Goal: Transaction & Acquisition: Purchase product/service

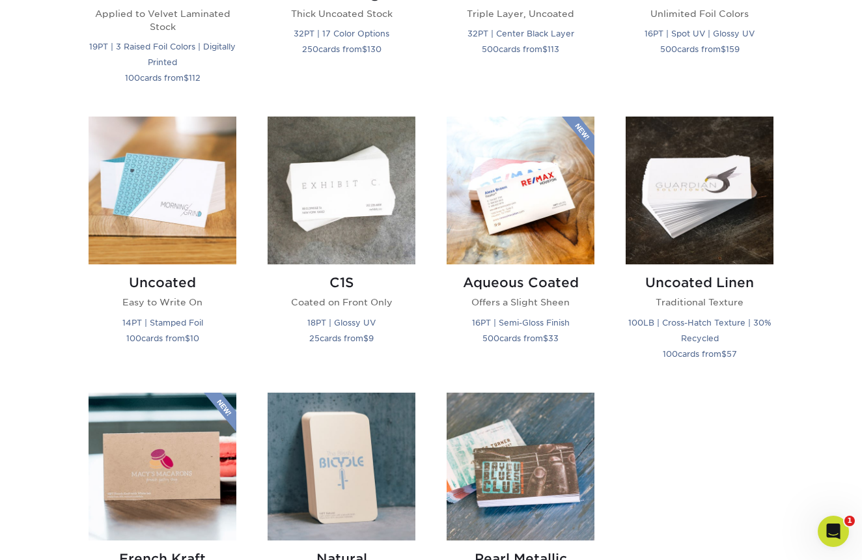
scroll to position [1037, 0]
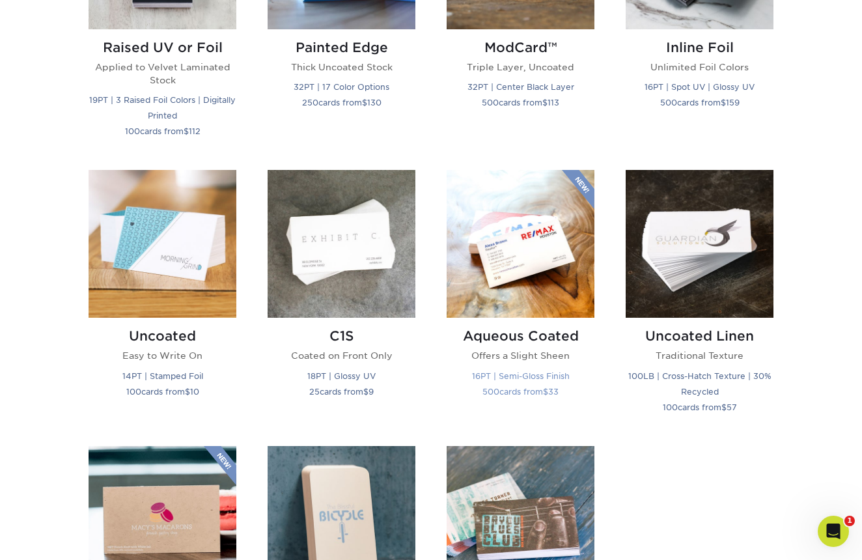
click at [540, 273] on img at bounding box center [521, 244] width 148 height 148
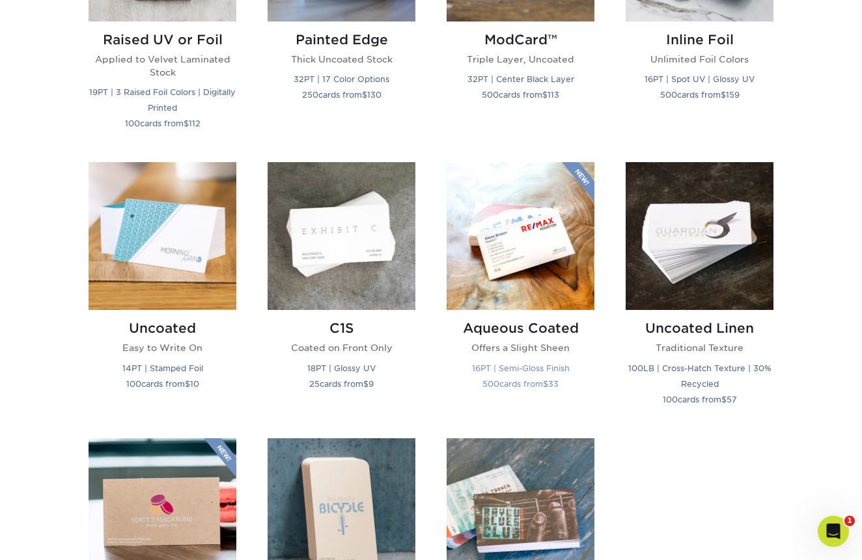
scroll to position [1060, 0]
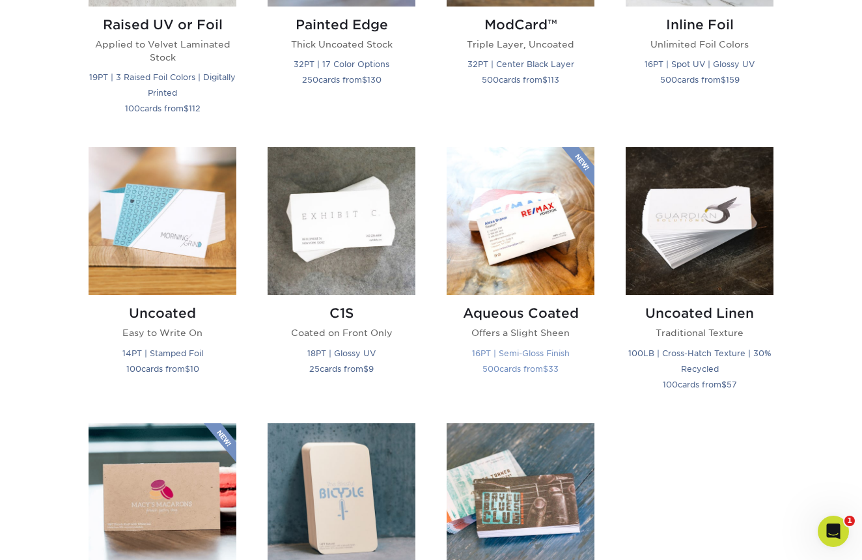
click at [537, 246] on img at bounding box center [521, 221] width 148 height 148
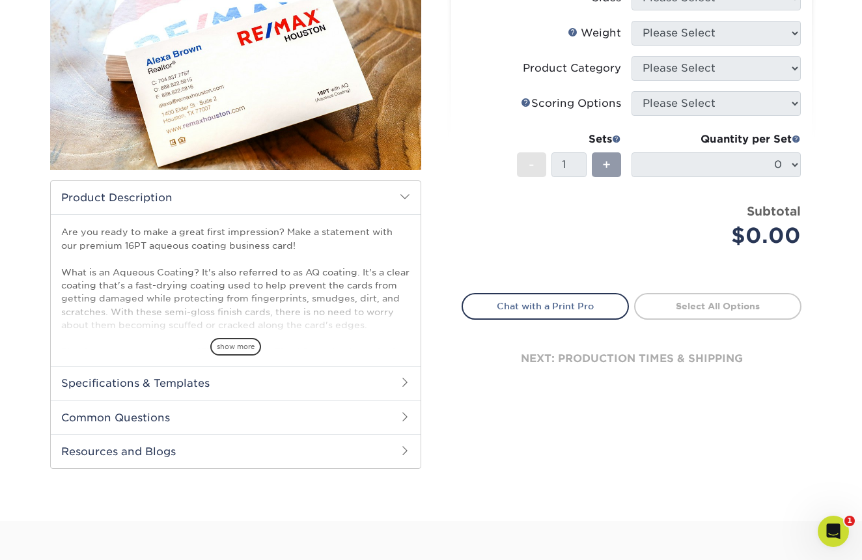
scroll to position [217, 0]
click at [234, 343] on span "show more" at bounding box center [235, 346] width 51 height 18
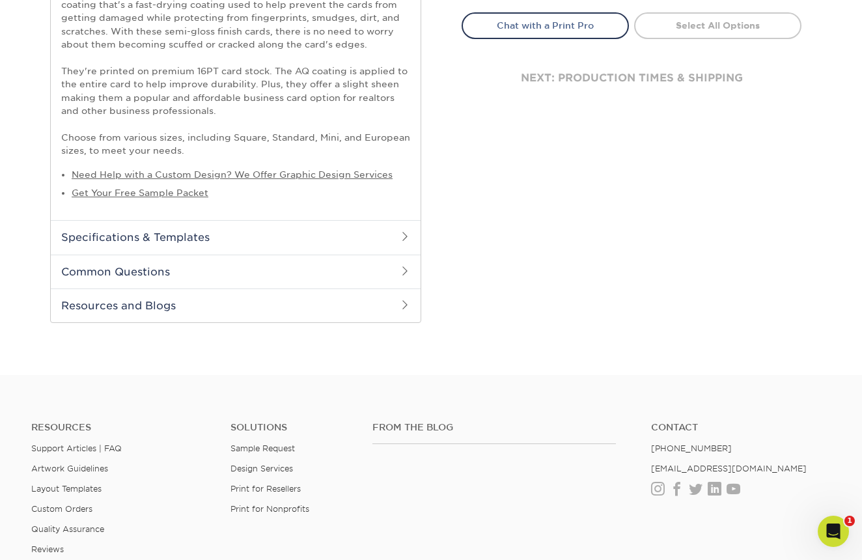
scroll to position [497, 0]
click at [312, 233] on h2 "Specifications & Templates" at bounding box center [236, 236] width 370 height 34
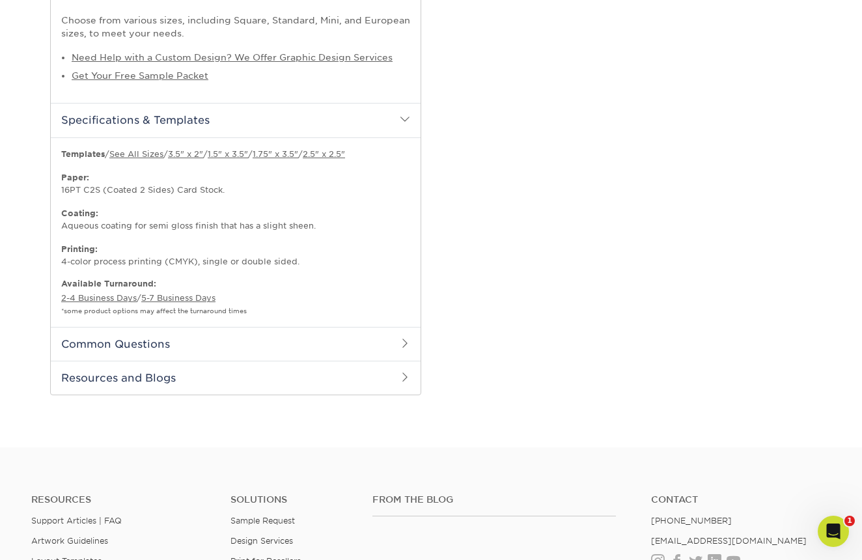
scroll to position [617, 0]
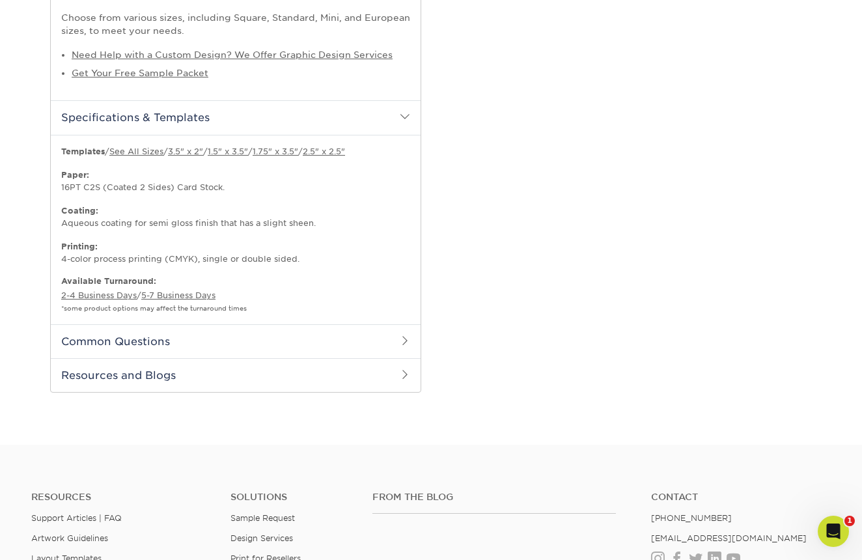
click at [298, 341] on h2 "Common Questions" at bounding box center [236, 341] width 370 height 34
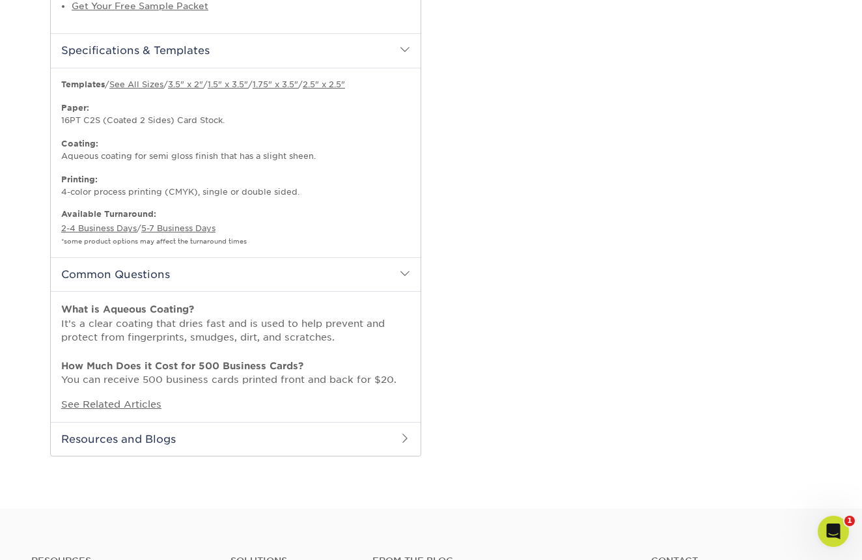
scroll to position [686, 0]
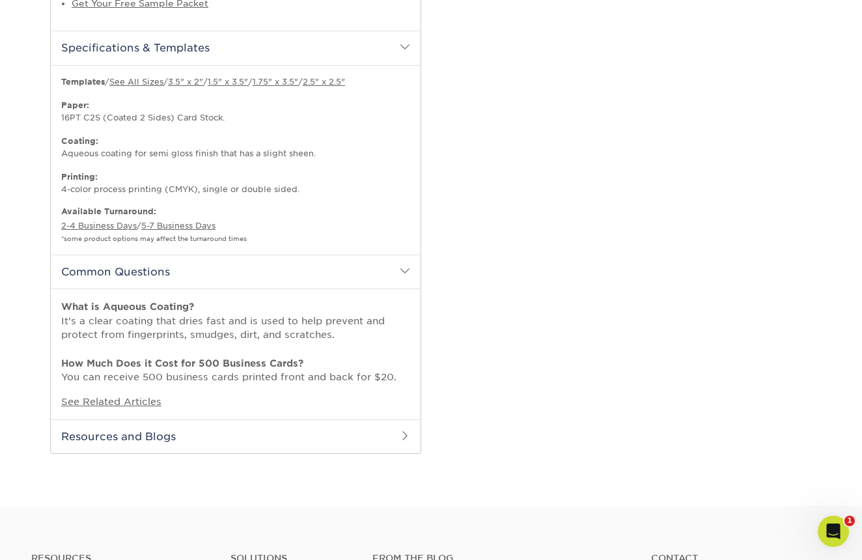
click at [266, 437] on h2 "Resources and Blogs" at bounding box center [236, 436] width 370 height 34
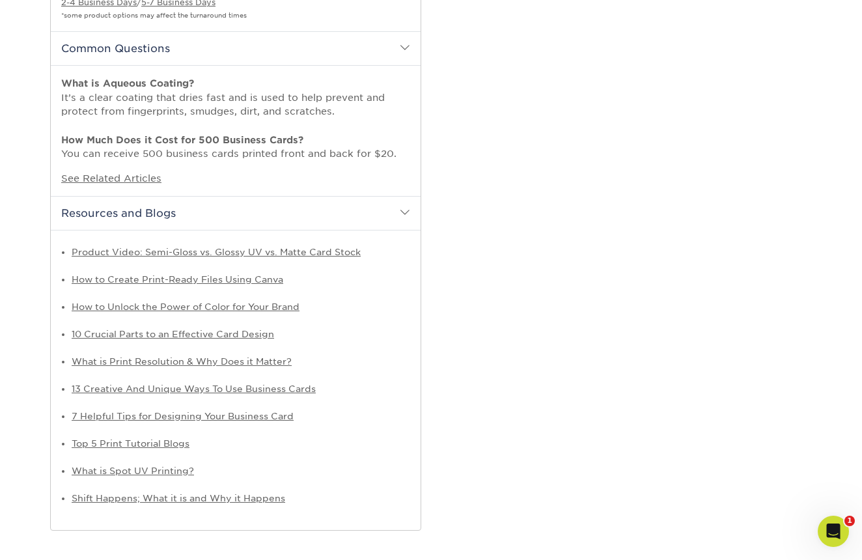
scroll to position [912, 0]
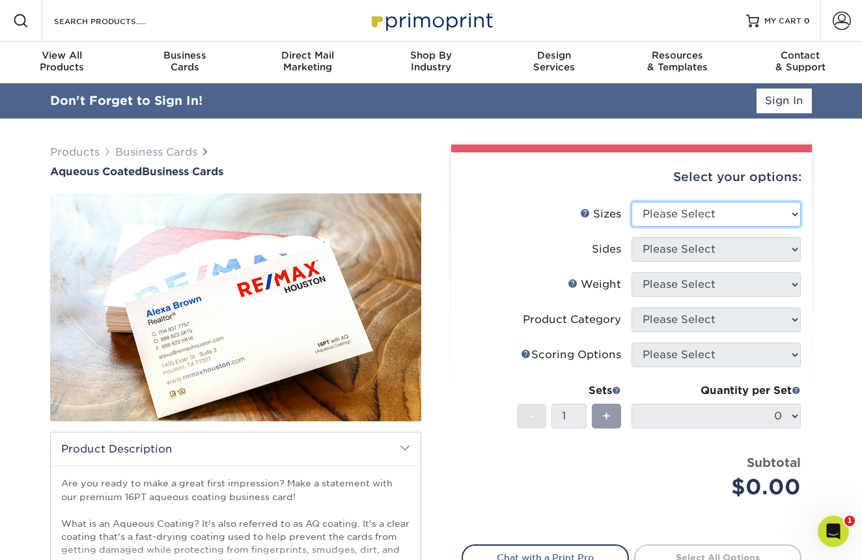
select select "2.00x3.50"
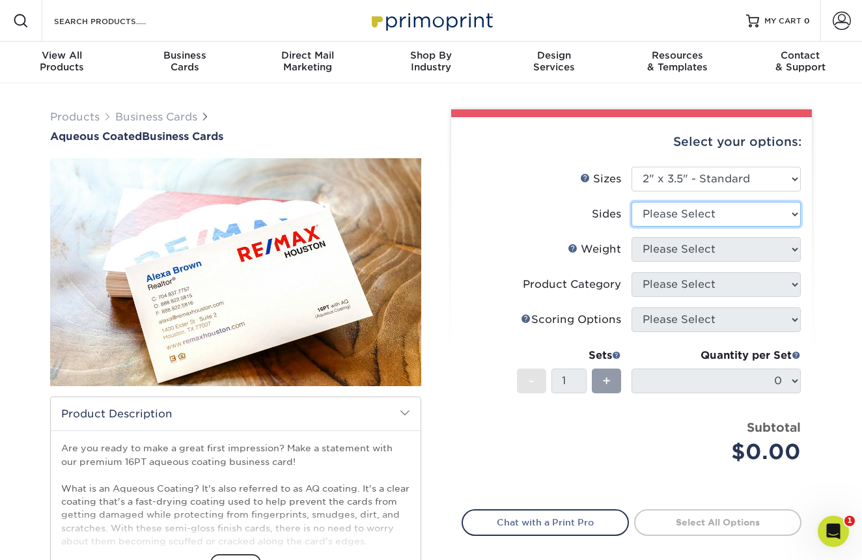
select select "13abbda7-1d64-4f25-8bb2-c179b224825d"
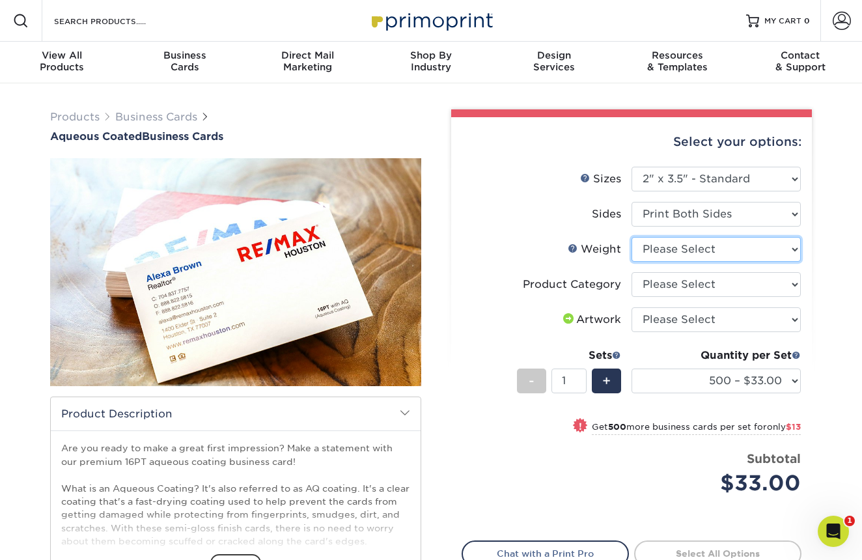
select select "16PT"
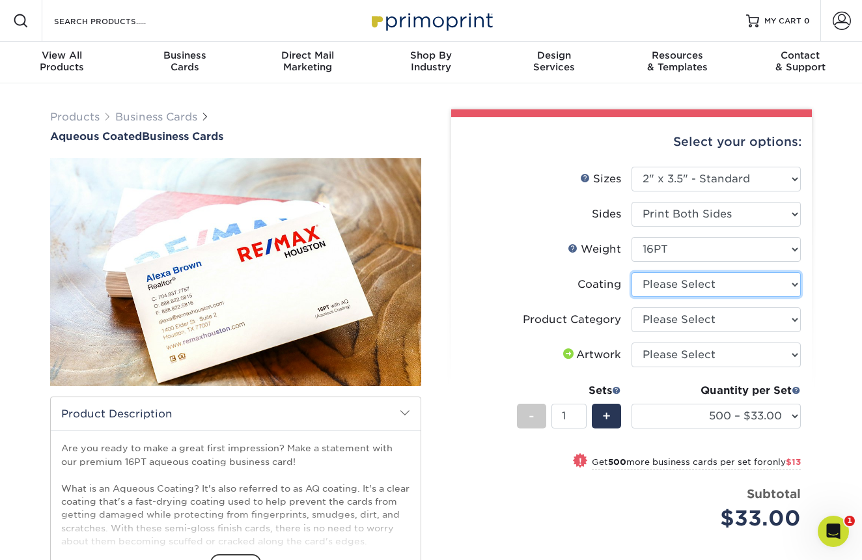
select select "d41dab50-ff65-4f4f-bb17-2afe4d36ae33"
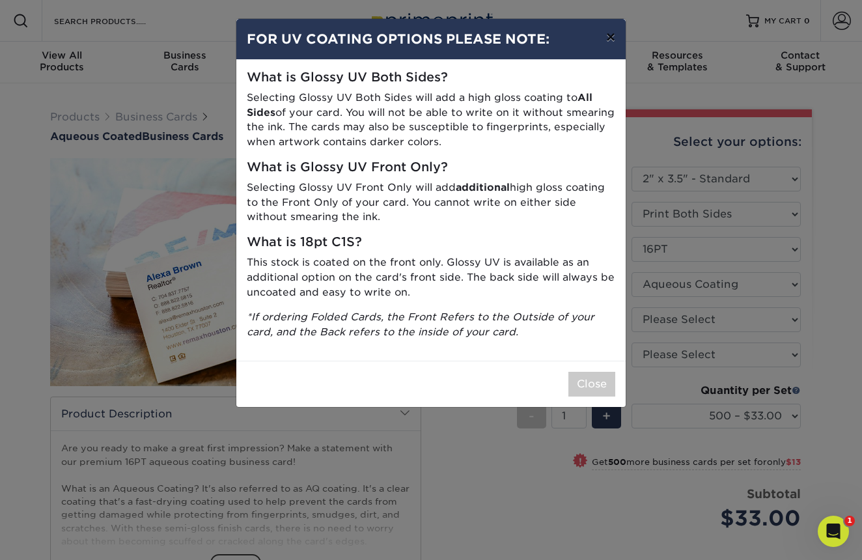
click at [614, 35] on button "×" at bounding box center [611, 37] width 30 height 36
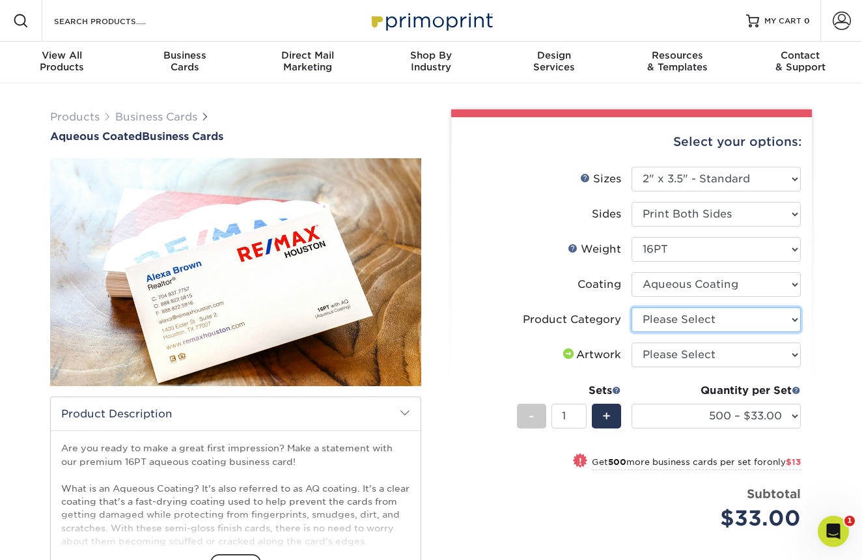
select select "3b5148f1-0588-4f88-a218-97bcfdce65c1"
select select "design"
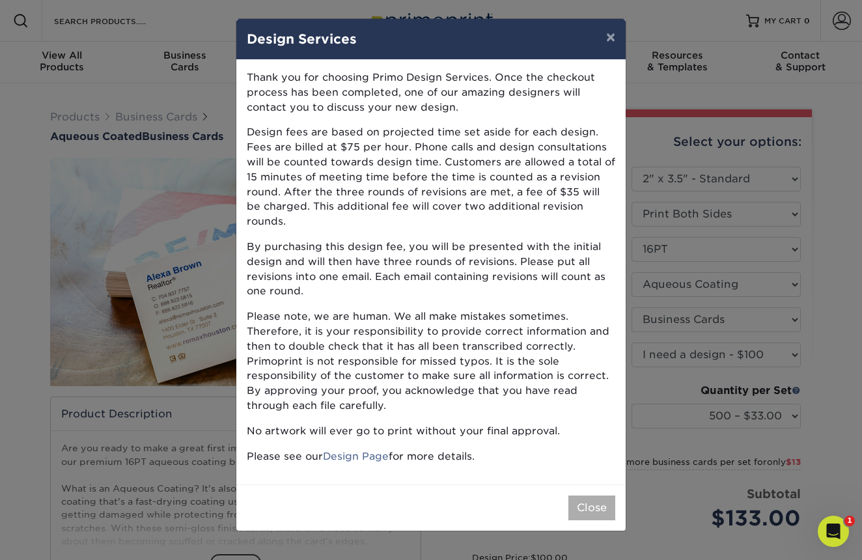
click at [592, 495] on button "Close" at bounding box center [591, 507] width 47 height 25
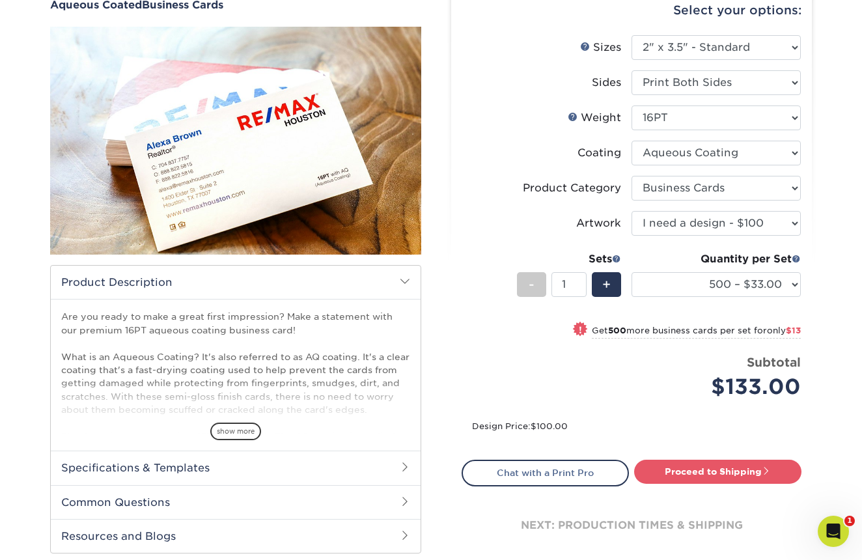
scroll to position [180, 0]
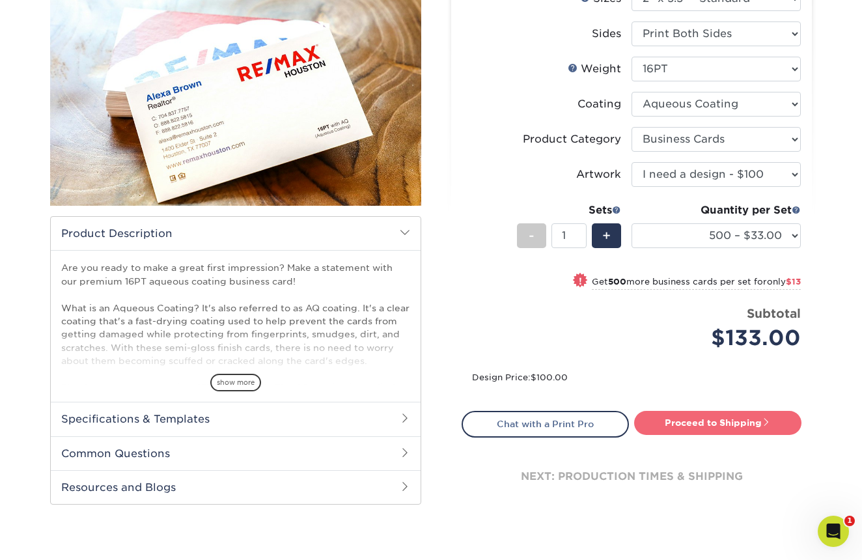
click at [708, 419] on link "Proceed to Shipping" at bounding box center [717, 422] width 167 height 23
type input "Set 1"
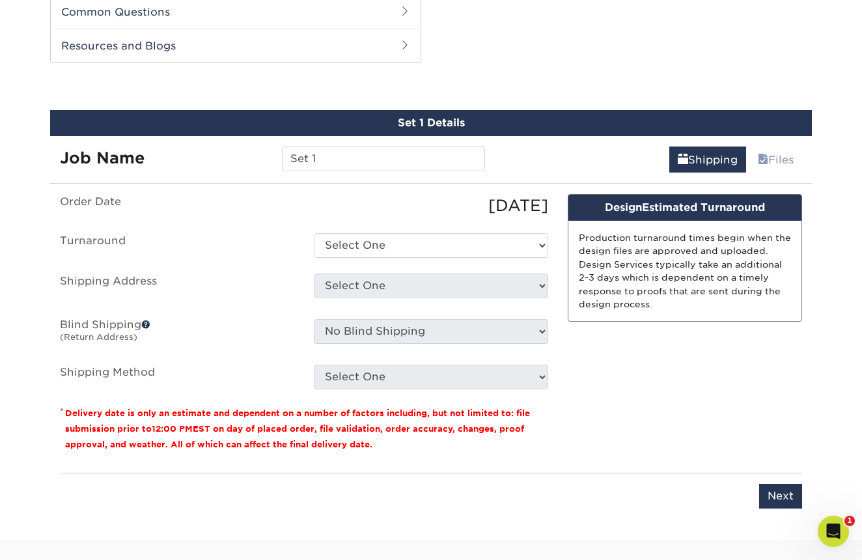
scroll to position [626, 0]
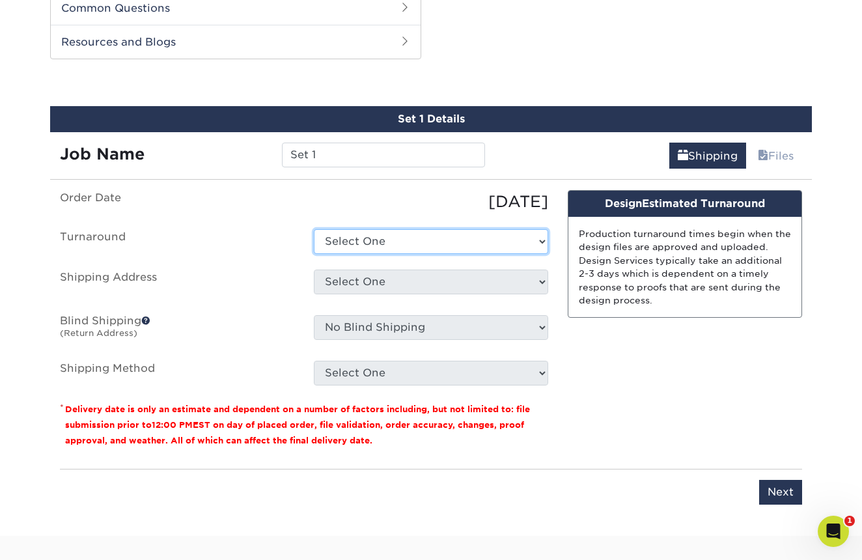
select select "6247fa13-6ec4-4bd5-81ce-27fae4b5d043"
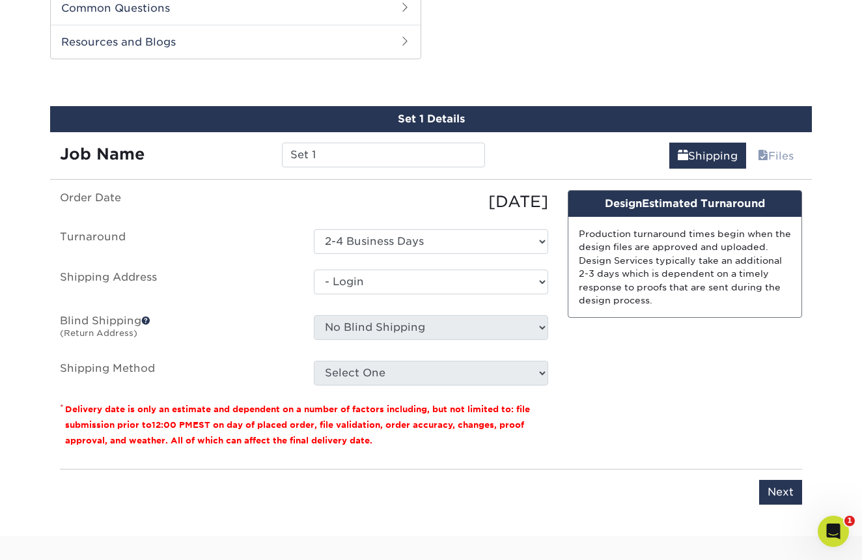
select select "-1"
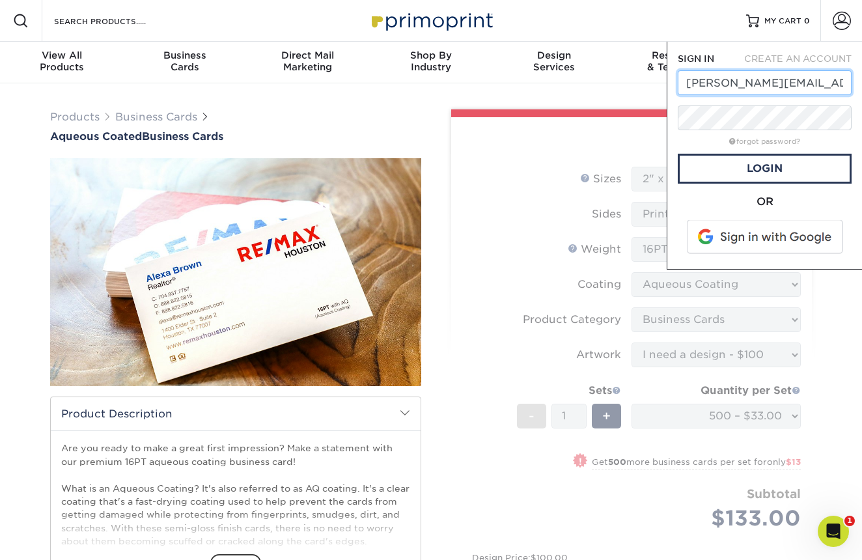
type input "[PERSON_NAME][EMAIL_ADDRESS][PERSON_NAME][DOMAIN_NAME]"
click at [792, 169] on link "Login" at bounding box center [765, 169] width 174 height 30
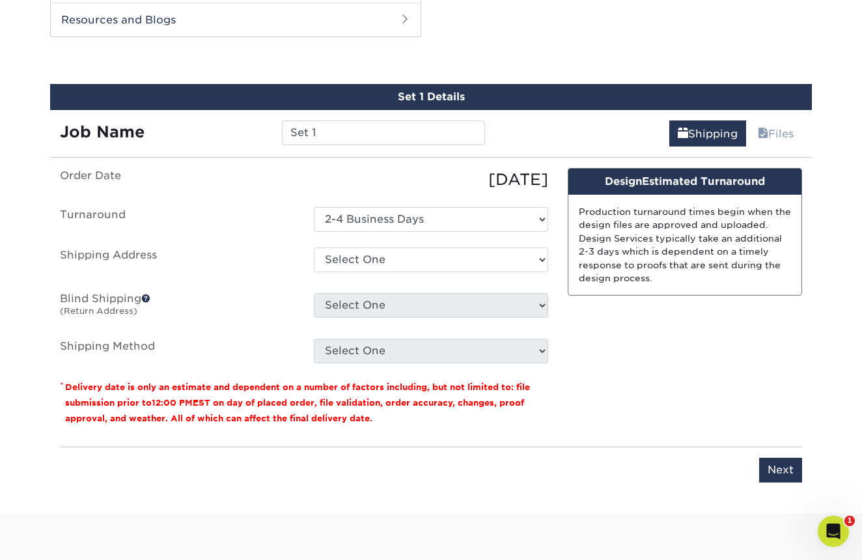
scroll to position [650, 0]
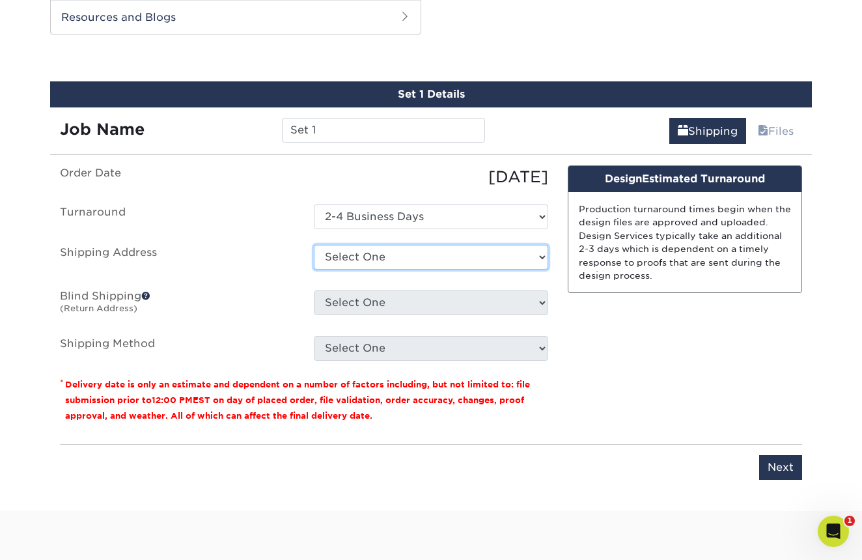
select select "newaddress"
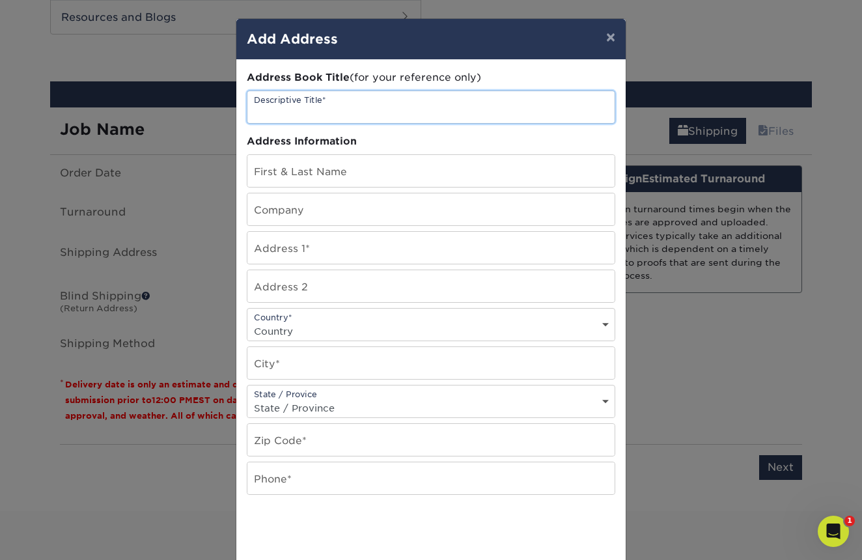
click at [380, 113] on input "text" at bounding box center [430, 107] width 367 height 32
type input "Home"
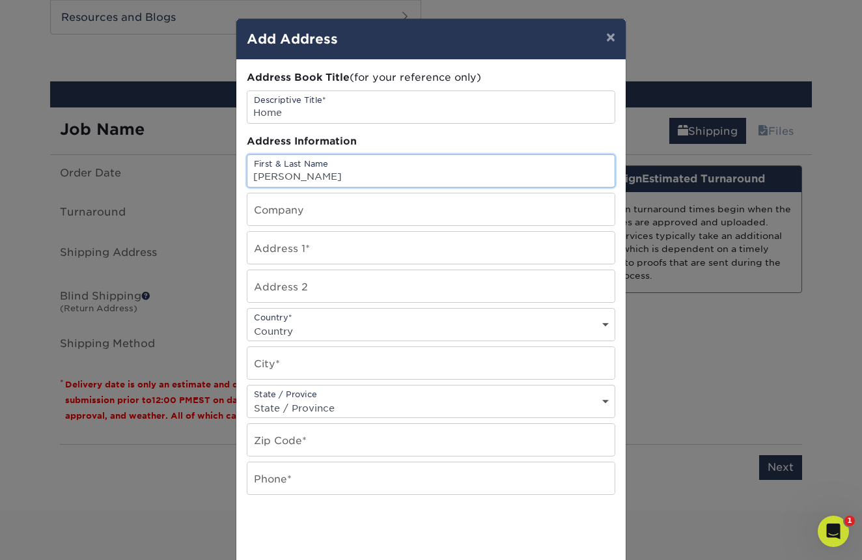
type input "[PERSON_NAME]"
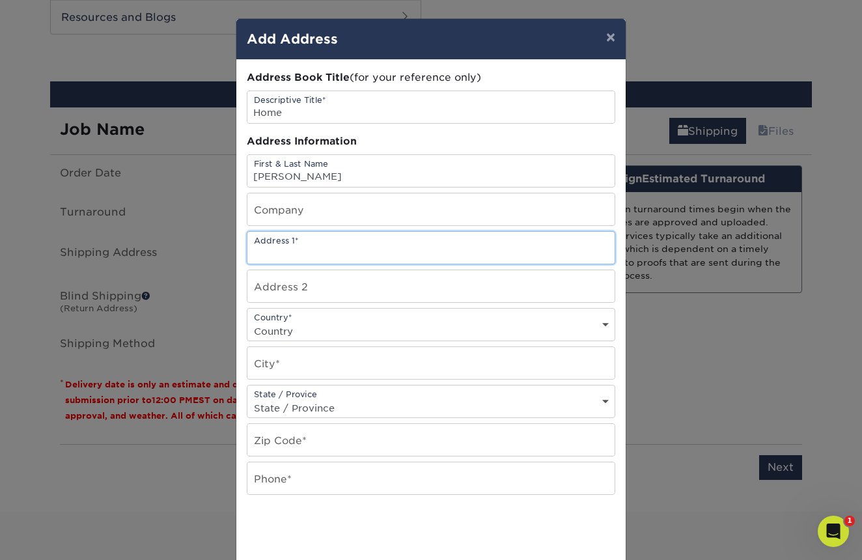
type input "3"
type input "2310 Arthur St. NE"
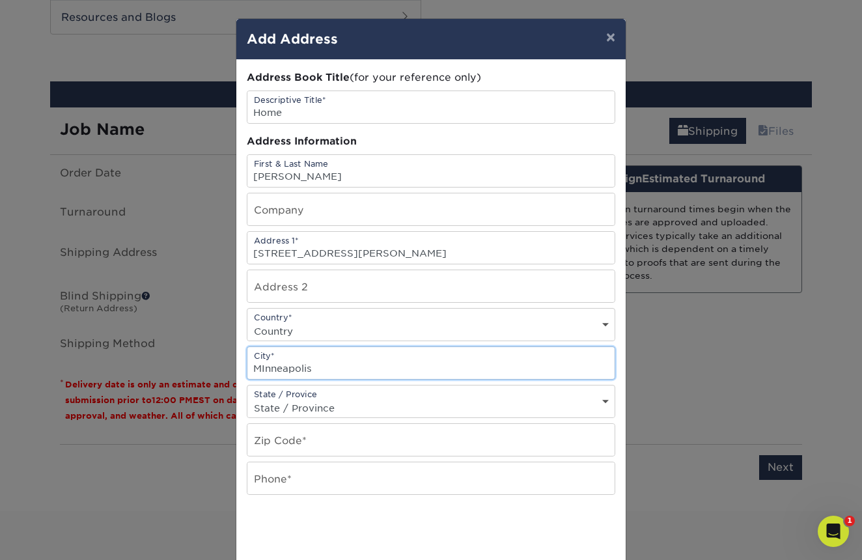
click at [302, 365] on input "MInneapolis" at bounding box center [430, 363] width 367 height 32
type input "Minneapolis"
select select "MN"
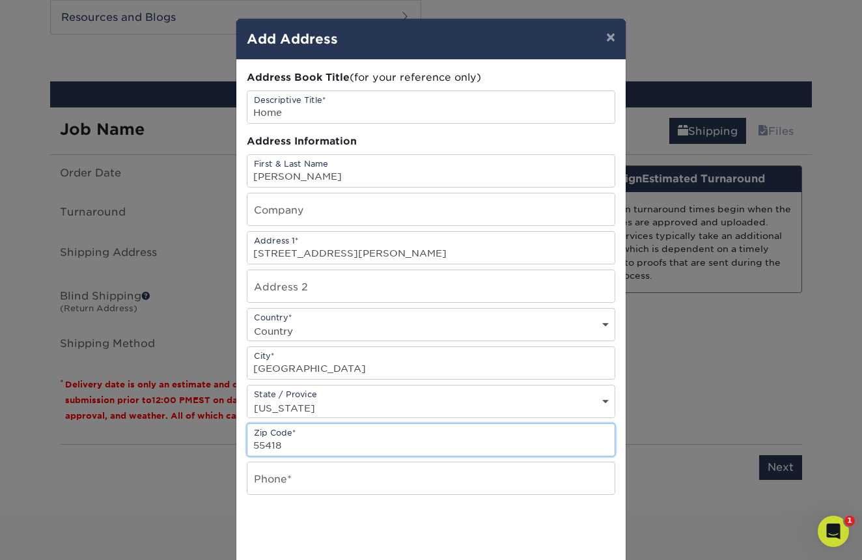
type input "55418"
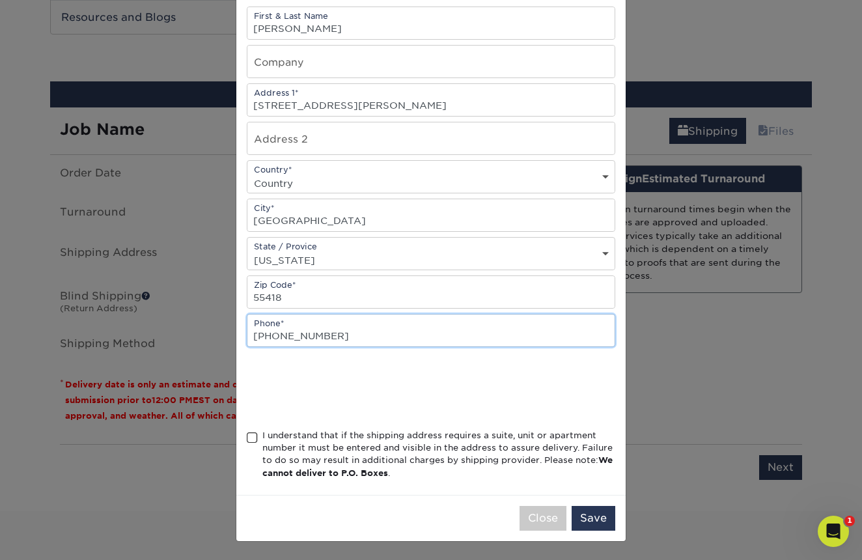
scroll to position [151, 0]
type input "218-513-3353"
click at [245, 439] on div "Address Book Title (for your reference only) Descriptive Title* Home Address In…" at bounding box center [430, 203] width 389 height 583
click at [250, 439] on span at bounding box center [252, 438] width 11 height 12
click at [0, 0] on input "I understand that if the shipping address requires a suite, unit or apartment n…" at bounding box center [0, 0] width 0 height 0
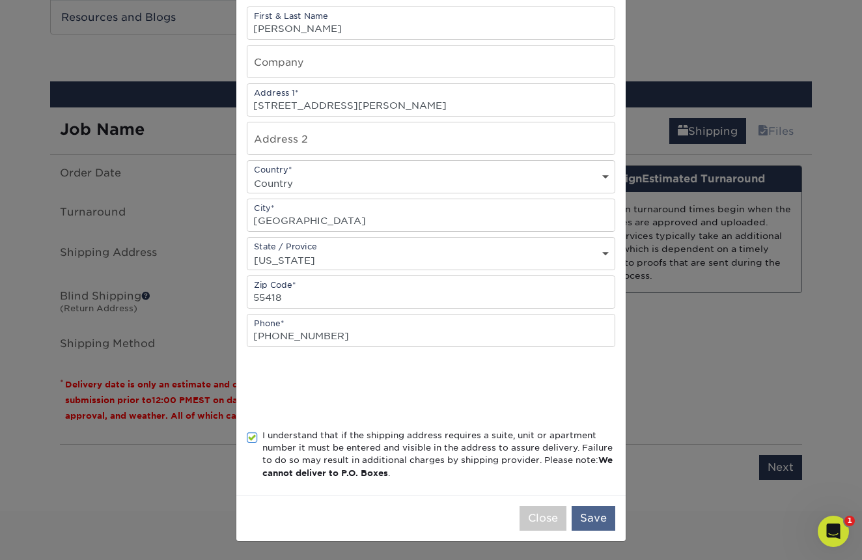
click at [589, 514] on button "Save" at bounding box center [594, 518] width 44 height 25
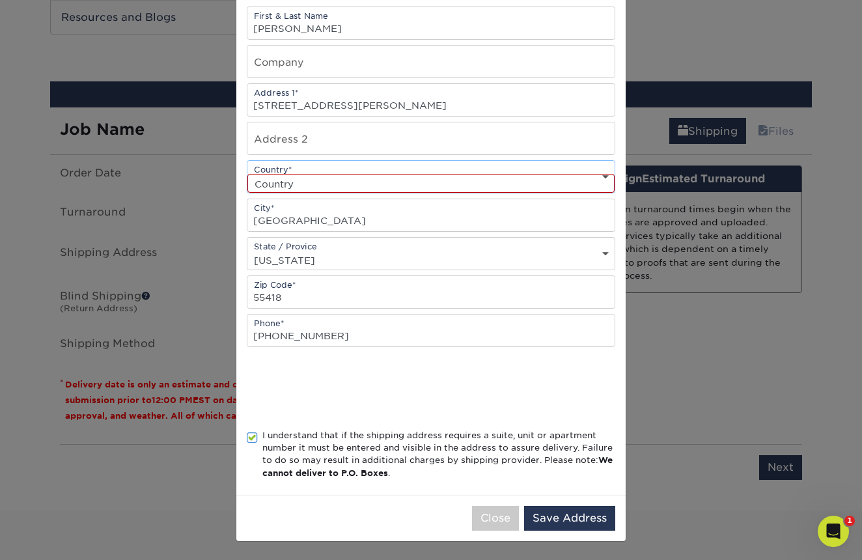
select select "US"
click at [572, 513] on button "Save Address" at bounding box center [569, 518] width 91 height 25
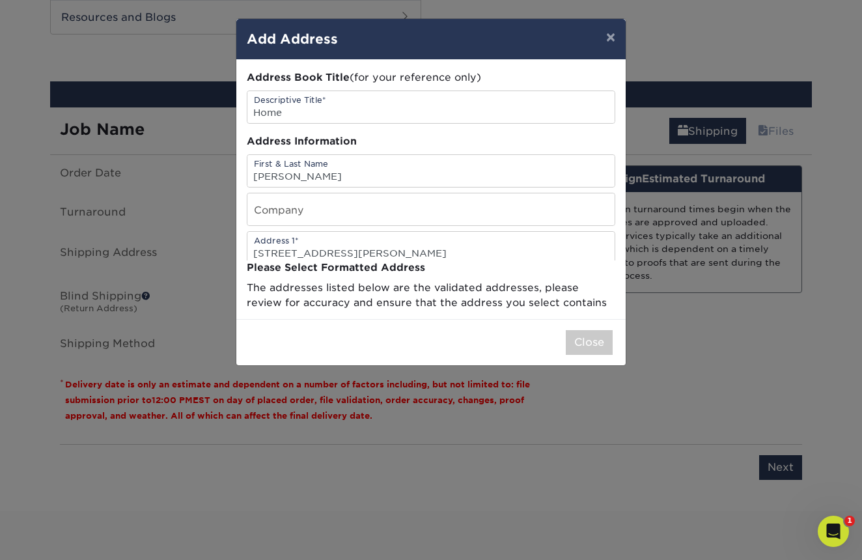
scroll to position [0, 0]
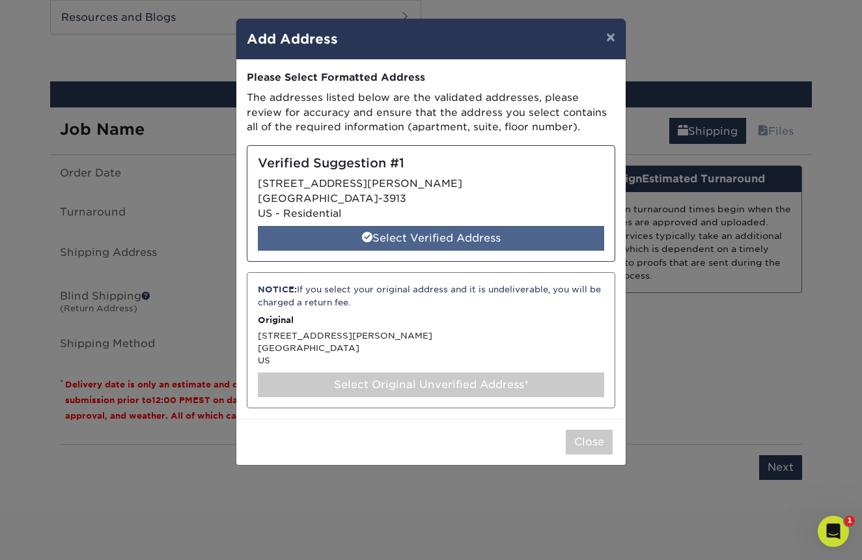
click at [400, 232] on div "Select Verified Address" at bounding box center [431, 238] width 346 height 25
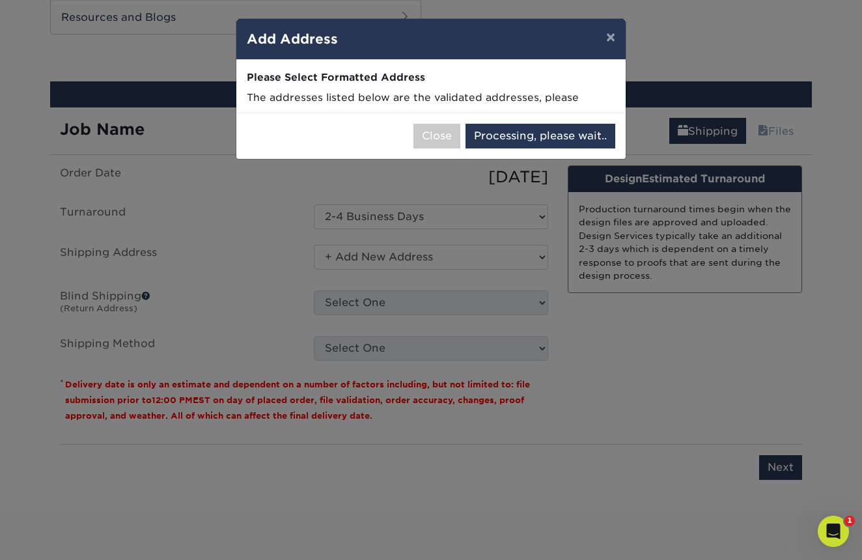
select select "286506"
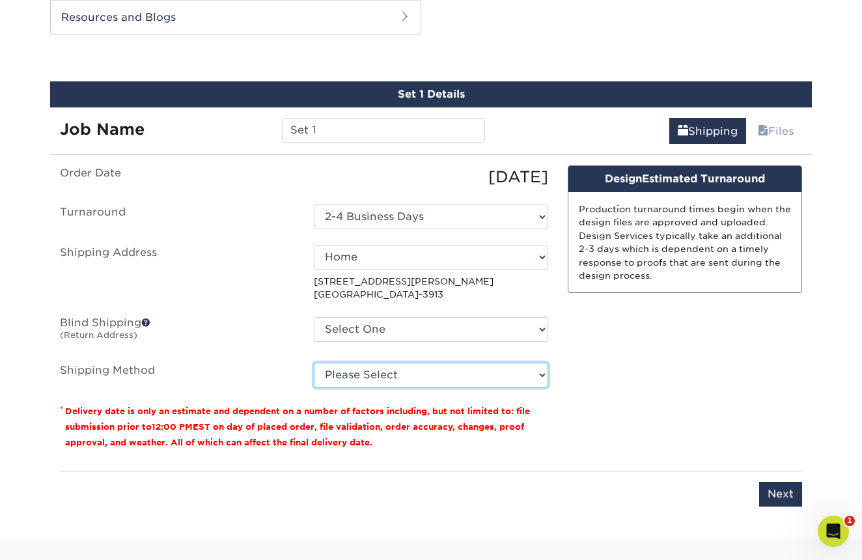
select select "03"
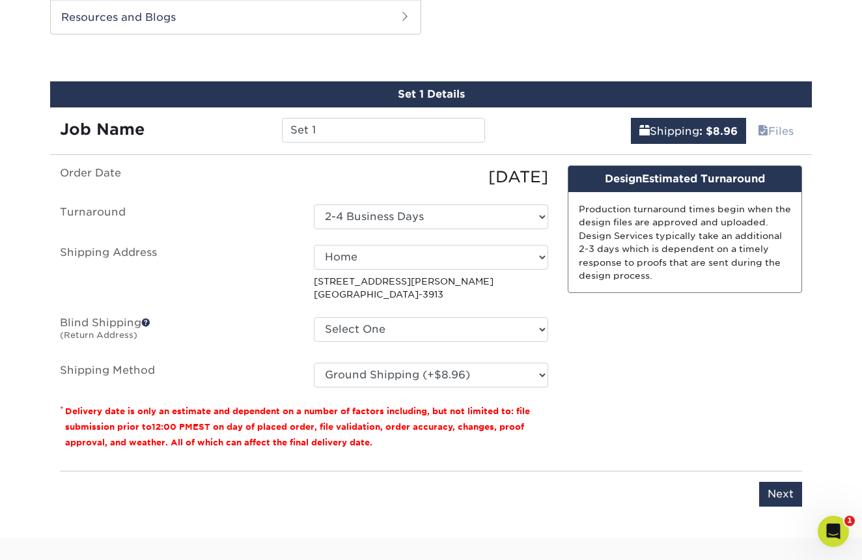
click at [147, 322] on span at bounding box center [145, 322] width 9 height 9
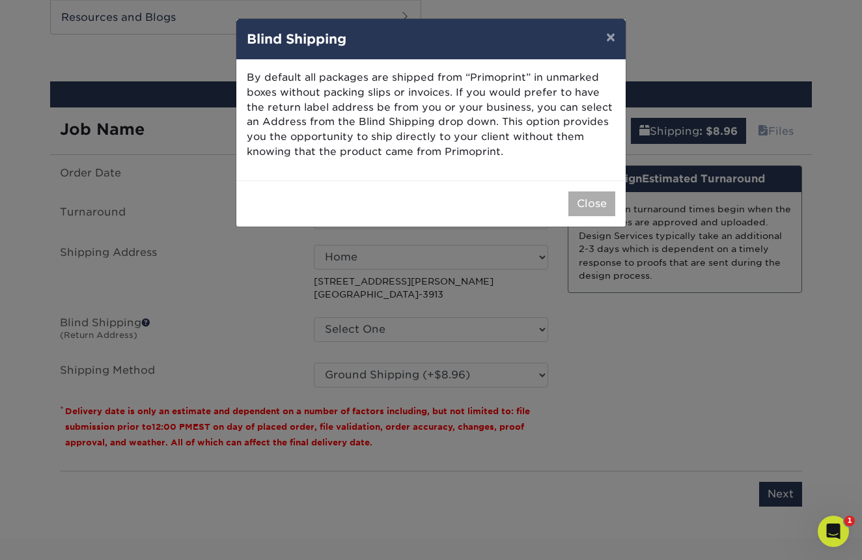
click at [600, 199] on button "Close" at bounding box center [591, 203] width 47 height 25
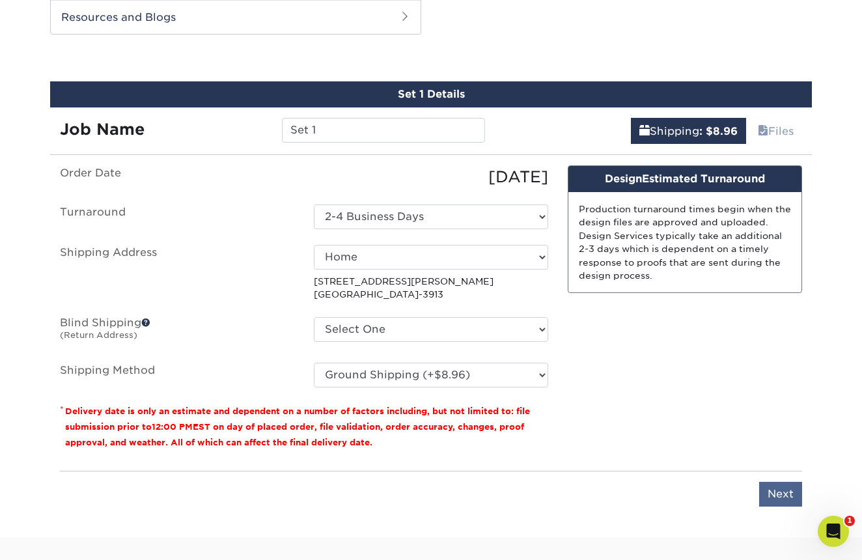
click at [781, 491] on input "Next" at bounding box center [780, 494] width 43 height 25
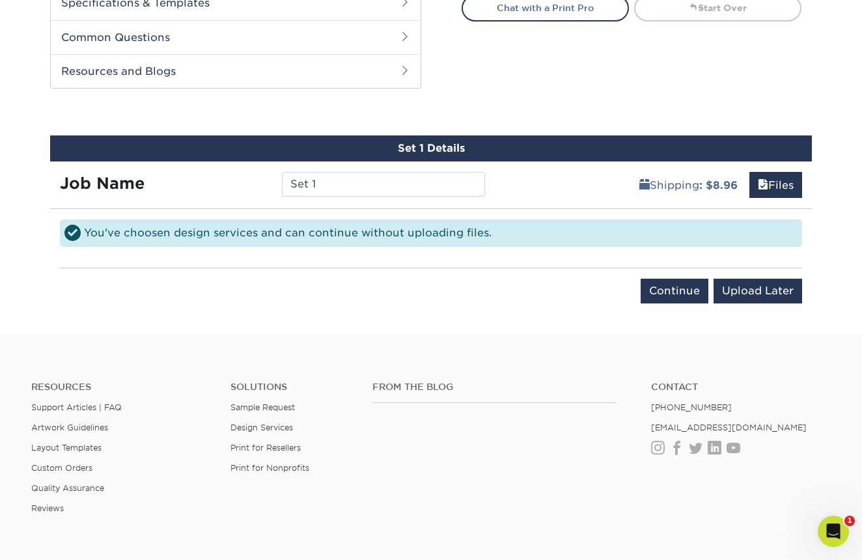
scroll to position [598, 0]
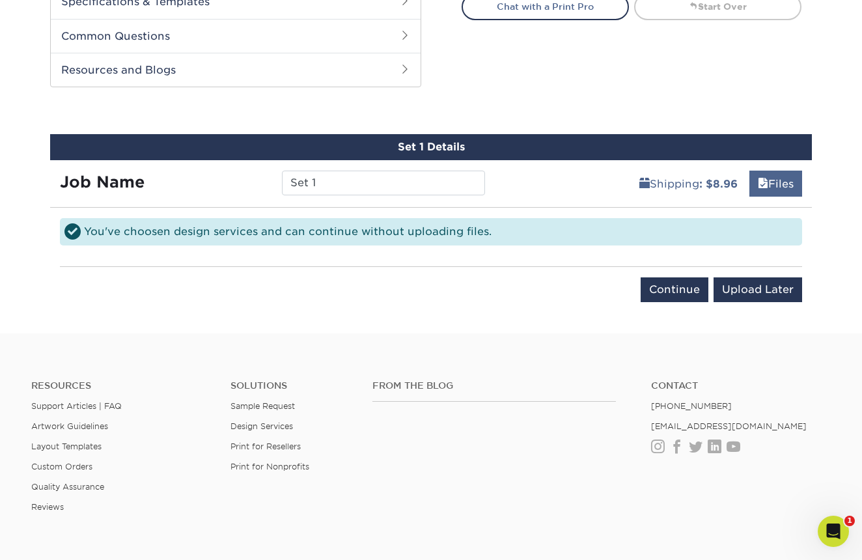
click at [771, 186] on link "Files" at bounding box center [775, 184] width 53 height 26
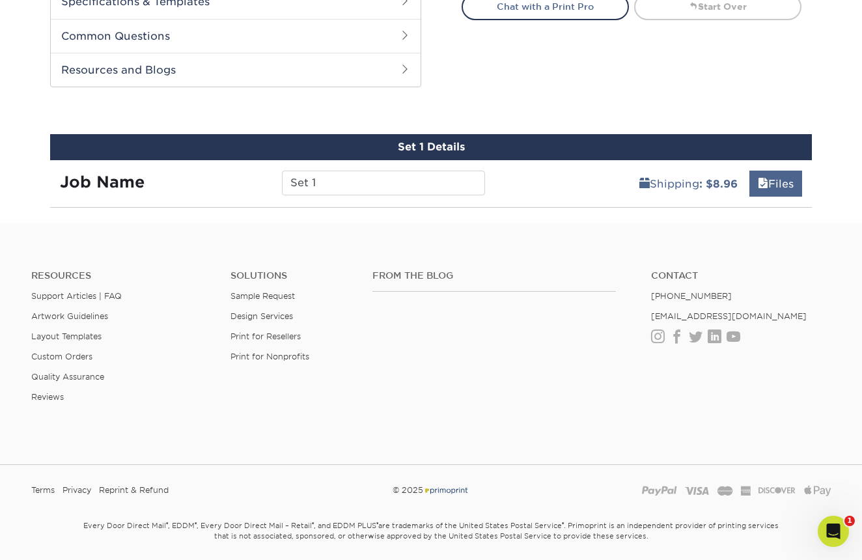
click at [771, 186] on link "Files" at bounding box center [775, 184] width 53 height 26
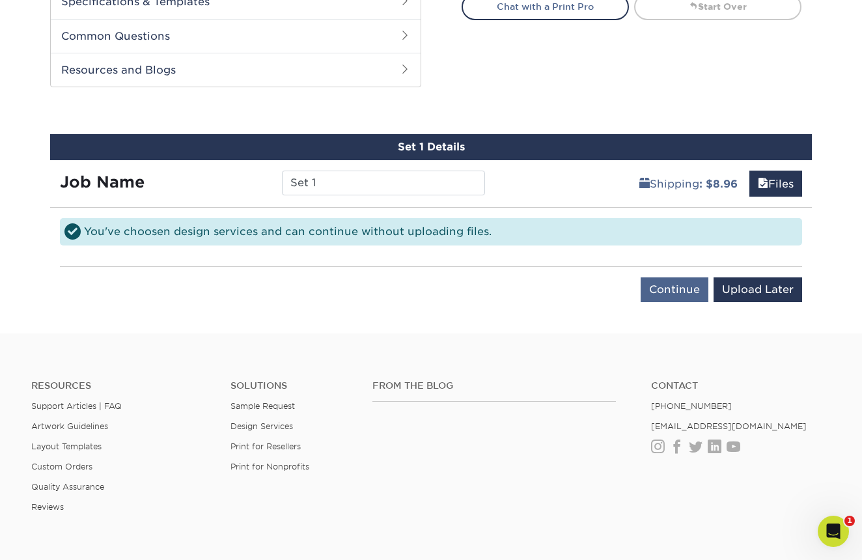
click at [675, 293] on input "Continue" at bounding box center [675, 289] width 68 height 25
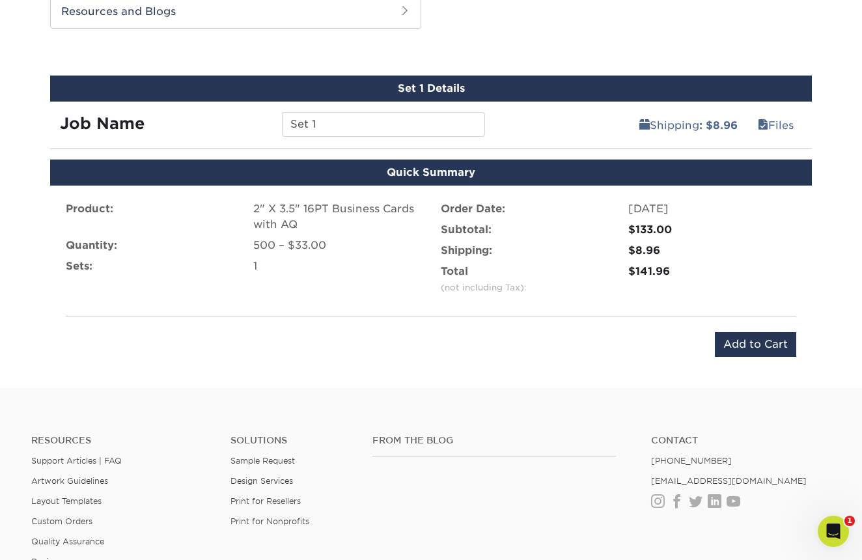
scroll to position [656, 0]
click at [762, 126] on span at bounding box center [763, 125] width 10 height 12
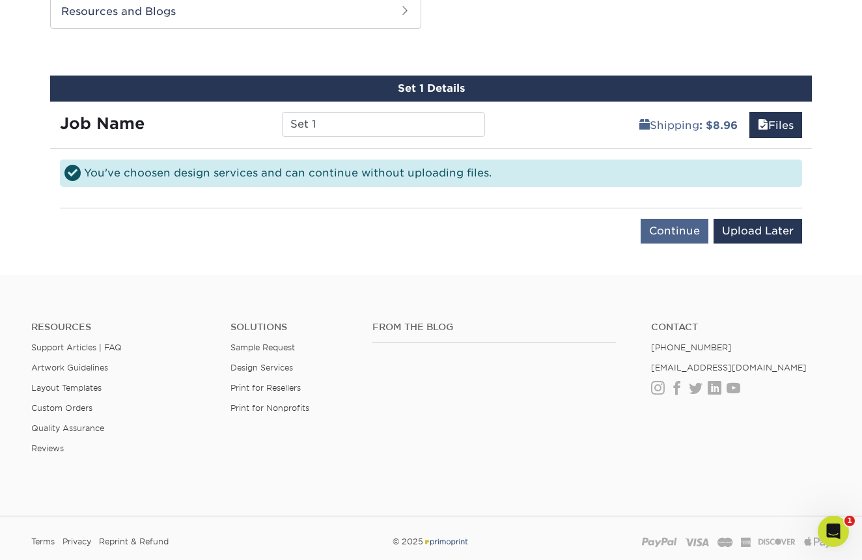
click at [680, 232] on input "Continue" at bounding box center [675, 231] width 68 height 25
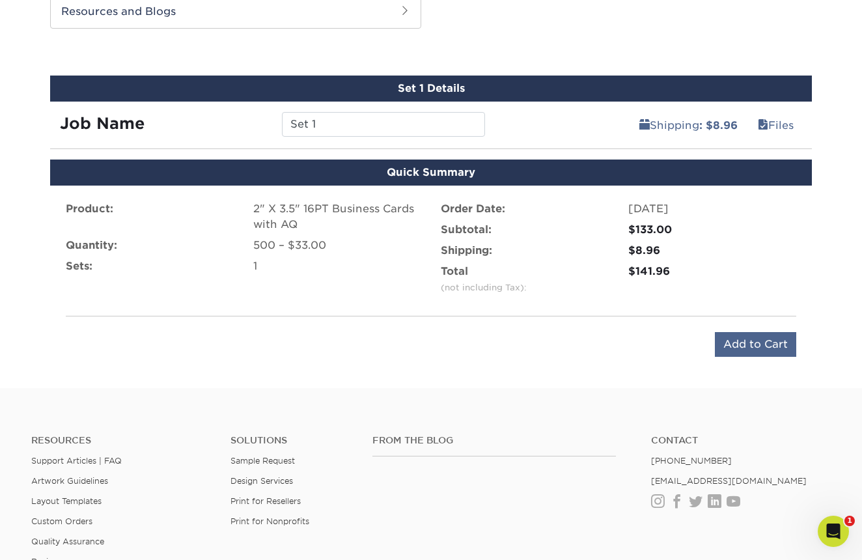
click at [749, 344] on input "Add to Cart" at bounding box center [755, 344] width 81 height 25
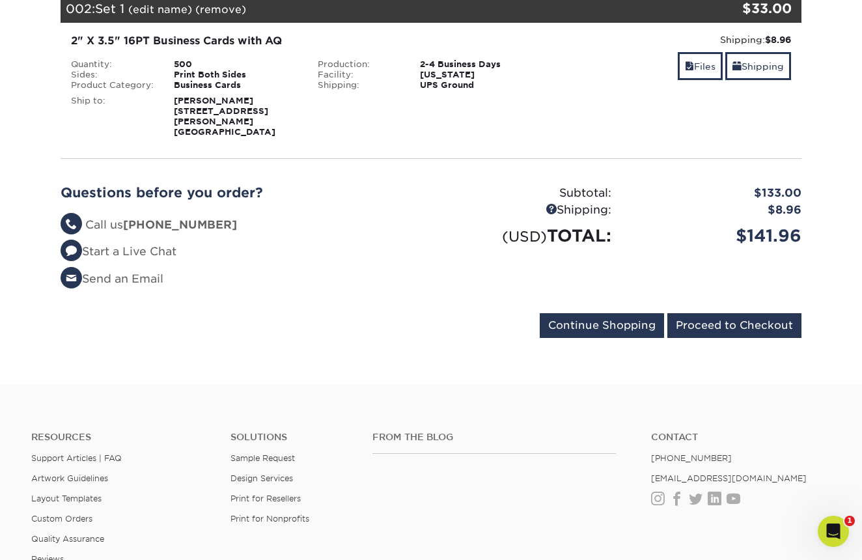
scroll to position [383, 0]
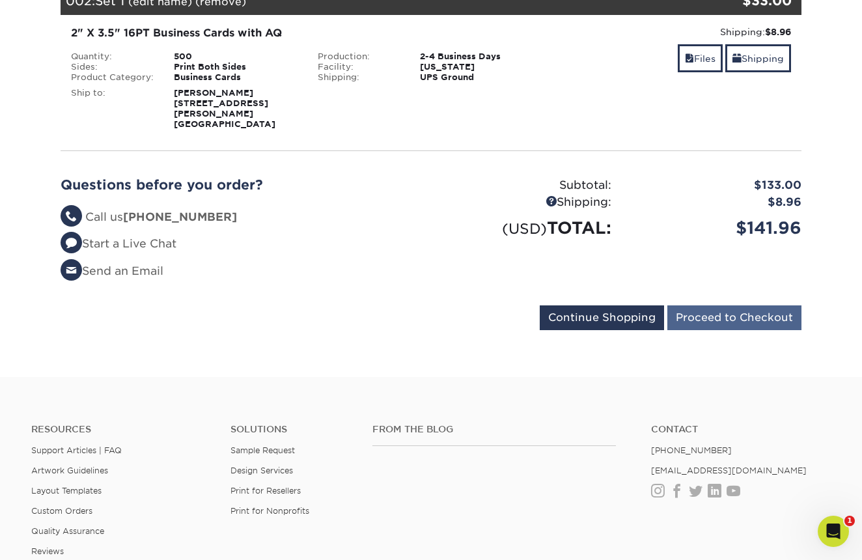
click at [712, 311] on input "Proceed to Checkout" at bounding box center [734, 317] width 134 height 25
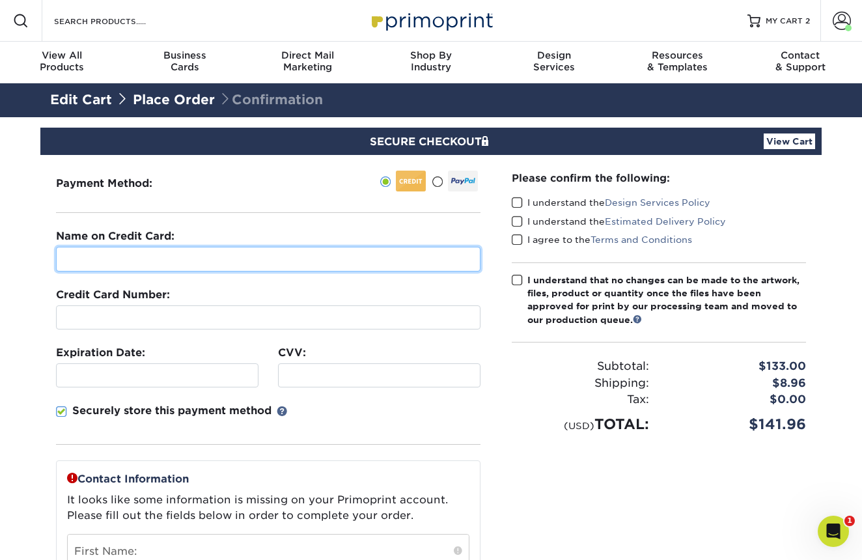
click at [255, 264] on input "text" at bounding box center [268, 259] width 425 height 25
type input "[PERSON_NAME]"
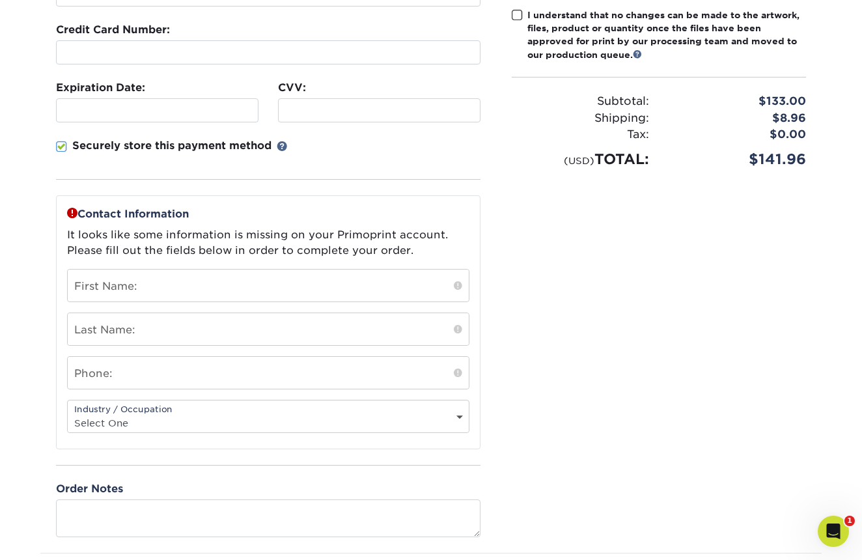
scroll to position [266, 0]
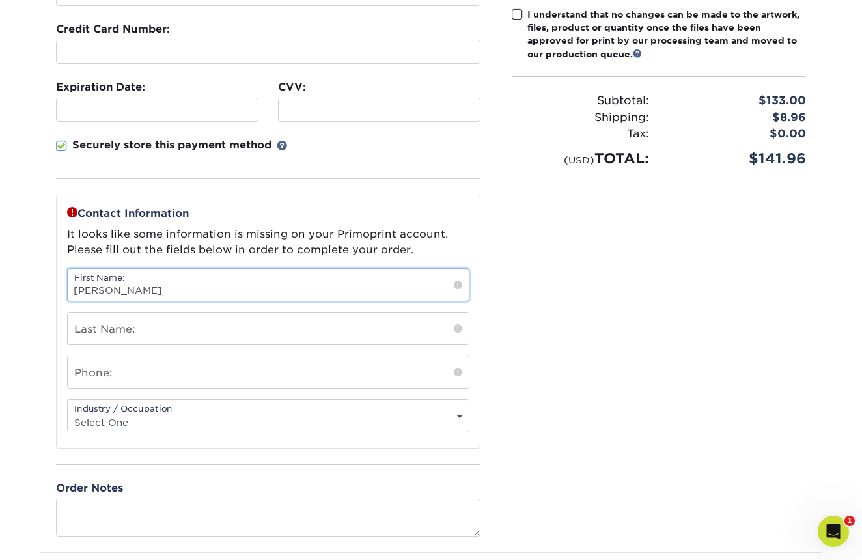
type input "[PERSON_NAME]"
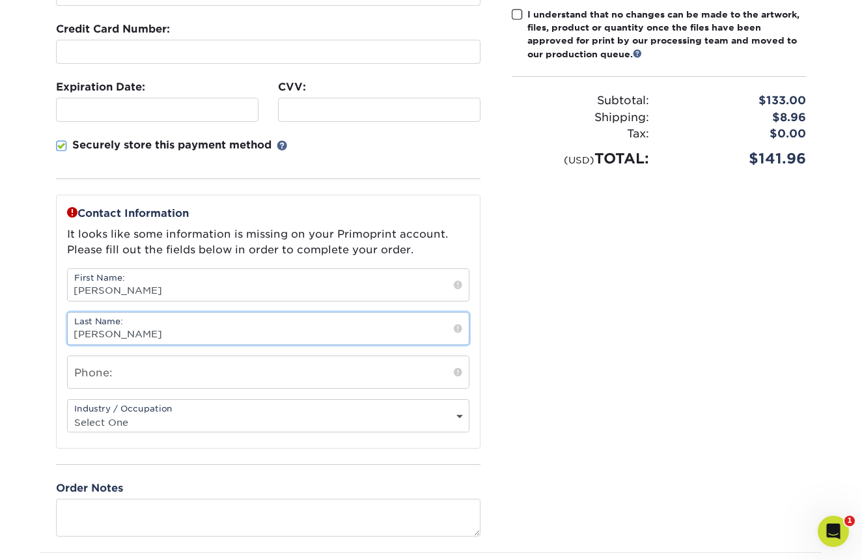
type input "[PERSON_NAME]"
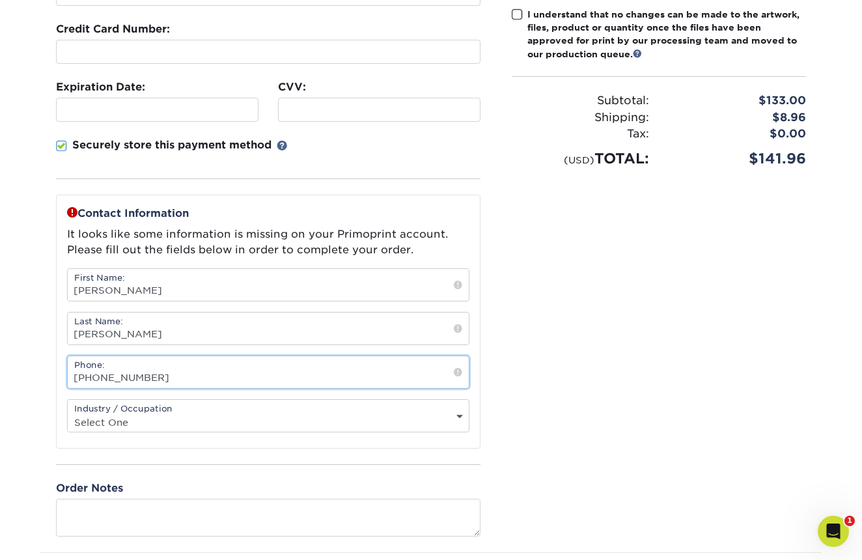
type input "218-513-3353"
select select "6"
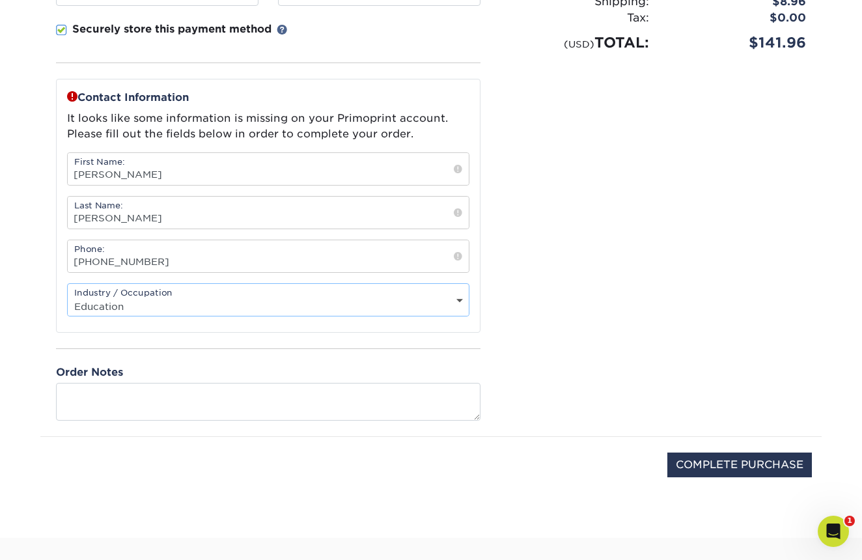
scroll to position [387, 0]
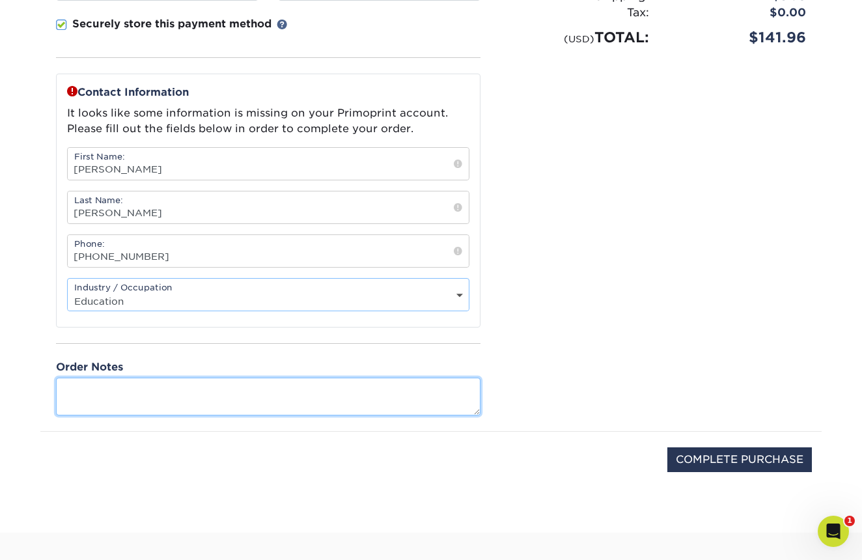
click at [291, 406] on textarea at bounding box center [268, 396] width 425 height 37
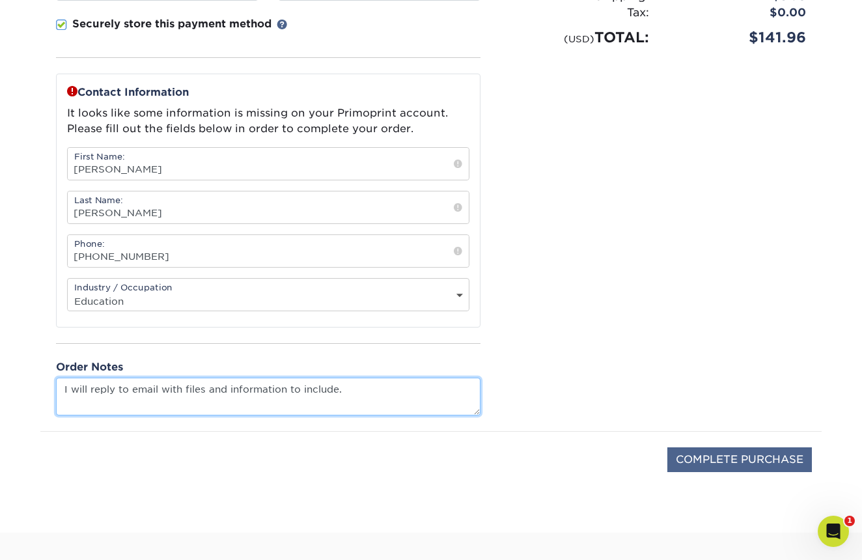
type textarea "I will reply to email with files and information to include."
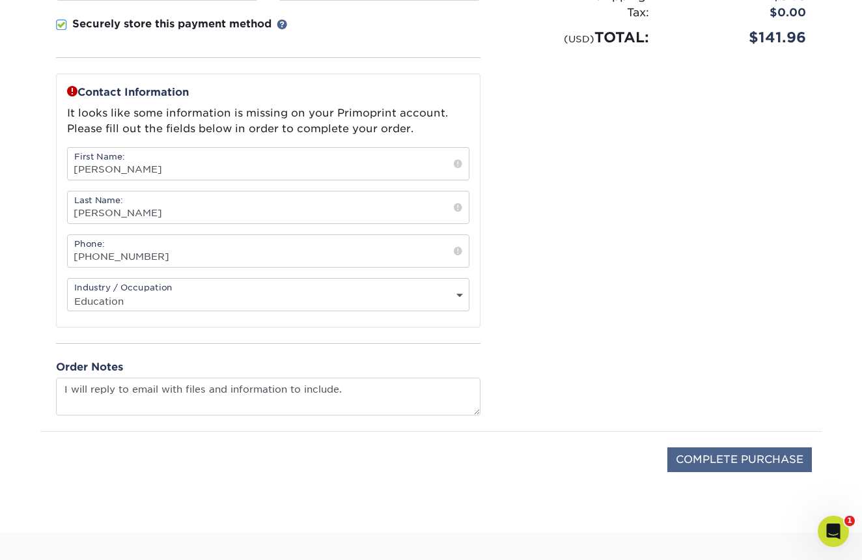
click at [737, 462] on input "COMPLETE PURCHASE" at bounding box center [739, 459] width 145 height 25
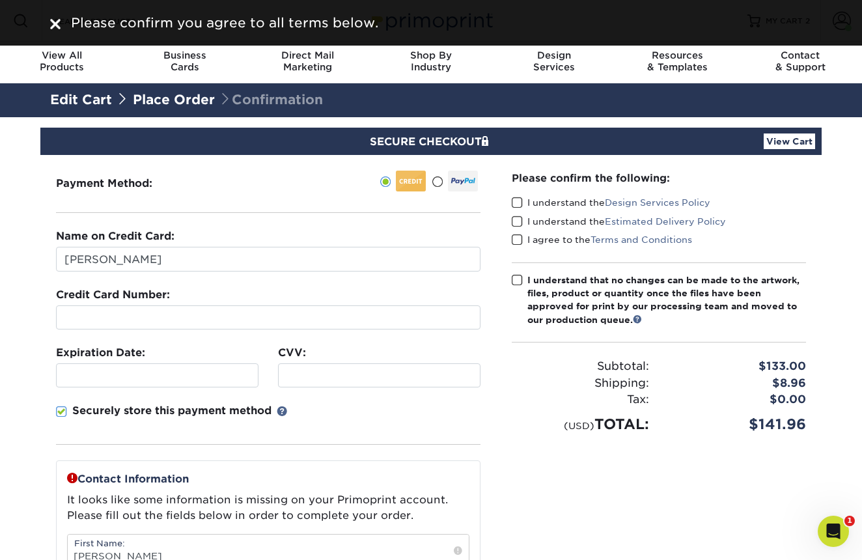
scroll to position [0, 0]
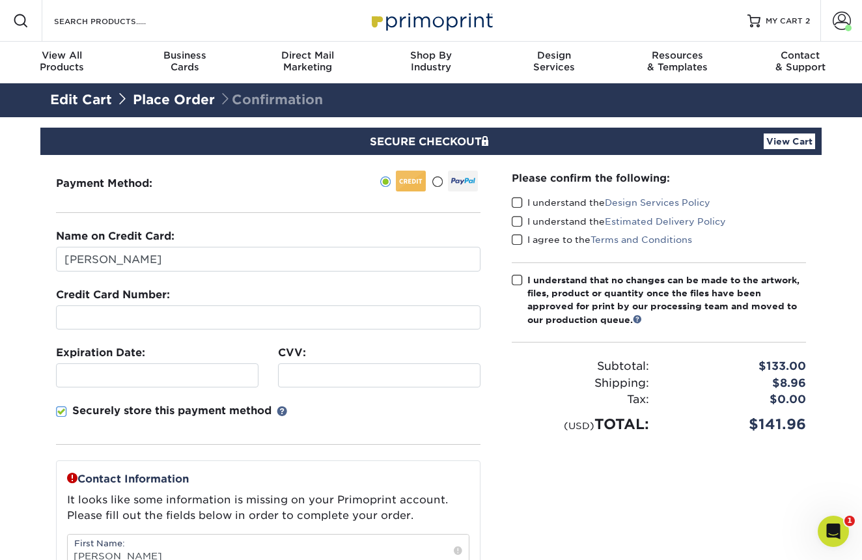
click at [520, 202] on span at bounding box center [517, 203] width 11 height 12
click at [0, 0] on input "I understand the Design Services Policy" at bounding box center [0, 0] width 0 height 0
click at [520, 221] on span at bounding box center [517, 222] width 11 height 12
click at [0, 0] on input "I understand the Estimated Delivery Policy" at bounding box center [0, 0] width 0 height 0
click at [518, 241] on span at bounding box center [517, 240] width 11 height 12
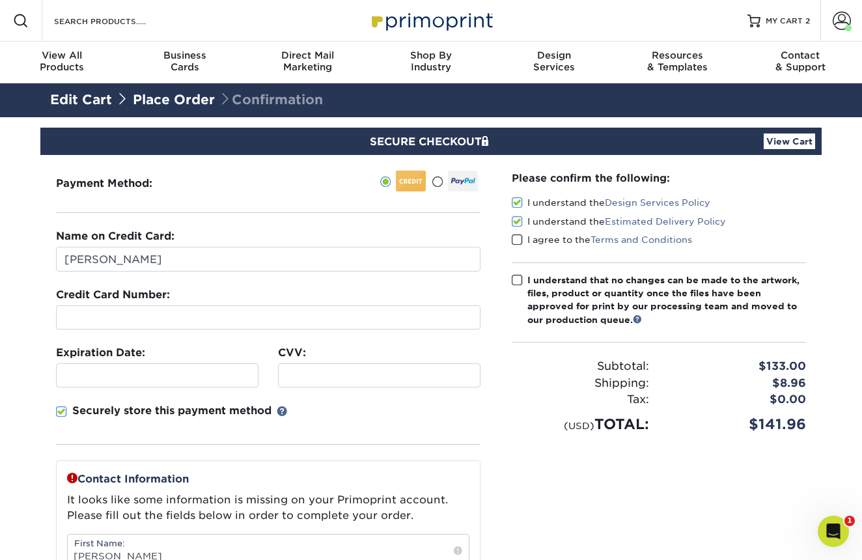
click at [0, 0] on input "I agree to the Terms and Conditions" at bounding box center [0, 0] width 0 height 0
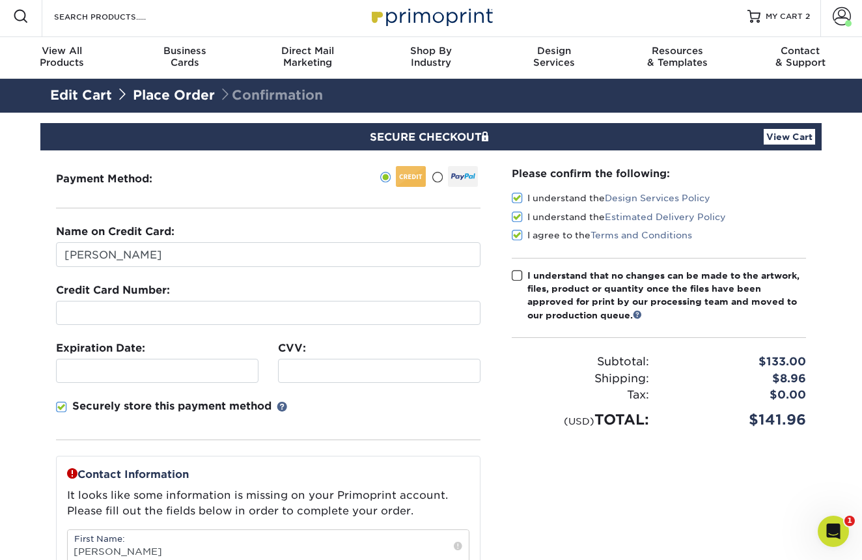
click at [517, 275] on span at bounding box center [517, 276] width 11 height 12
click at [0, 0] on input "I understand that no changes can be made to the artwork, files, product or quan…" at bounding box center [0, 0] width 0 height 0
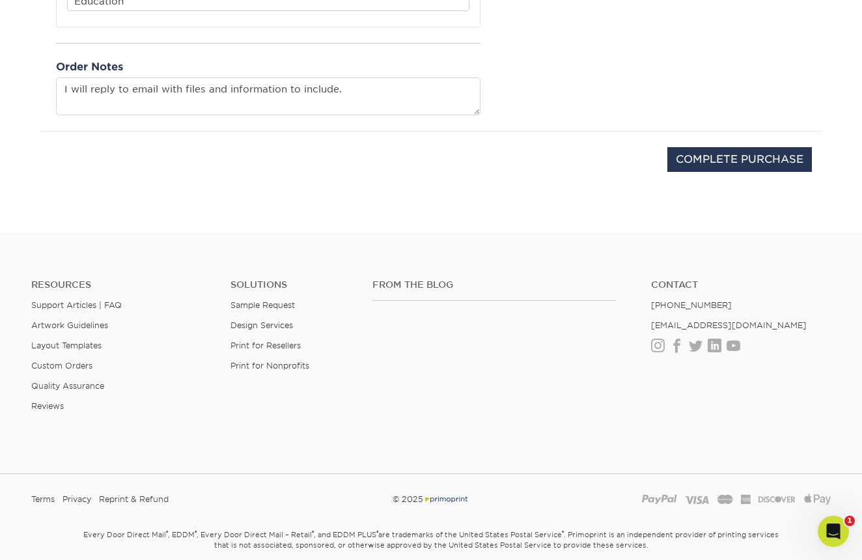
scroll to position [657, 0]
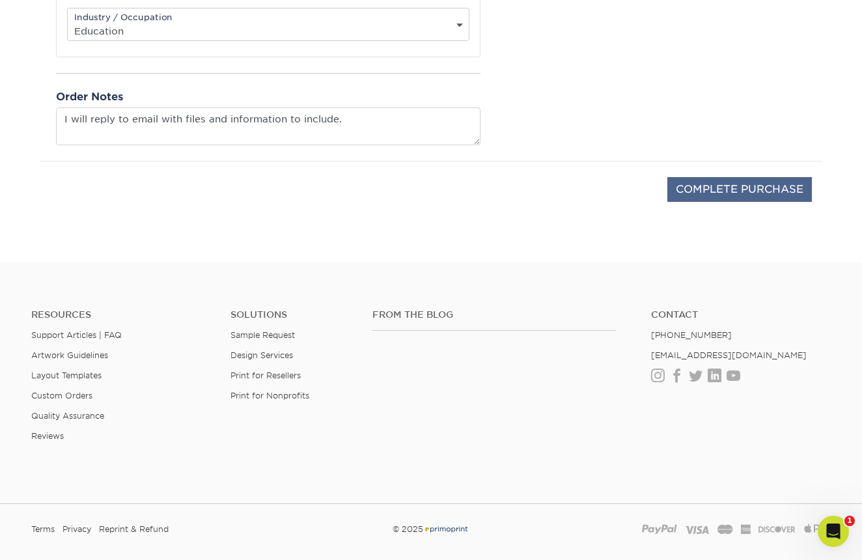
click at [737, 199] on input "COMPLETE PURCHASE" at bounding box center [739, 189] width 145 height 25
type input "PROCESSING, PLEASE WAIT..."
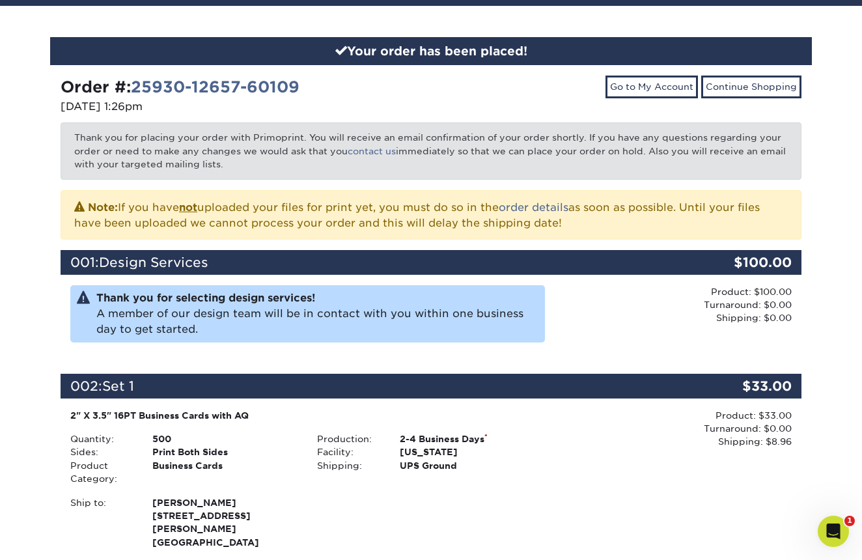
scroll to position [113, 0]
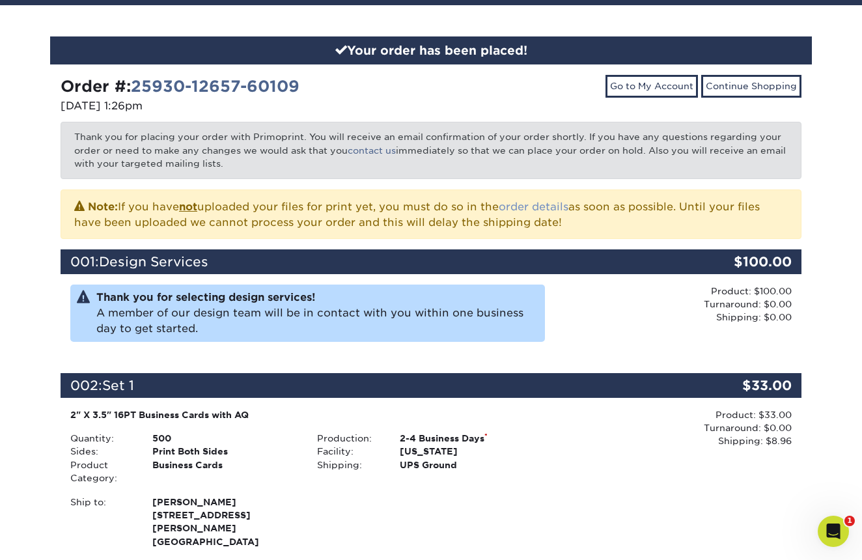
click at [524, 205] on link "order details" at bounding box center [534, 207] width 70 height 12
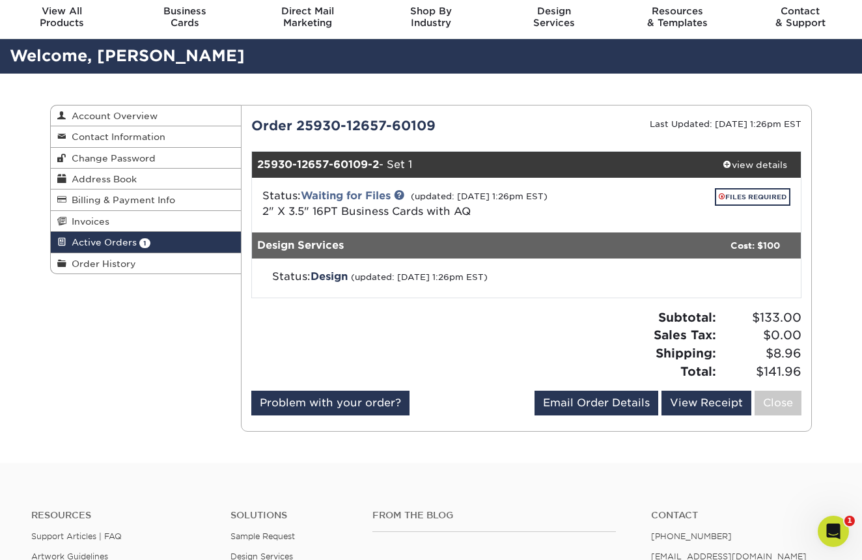
scroll to position [48, 0]
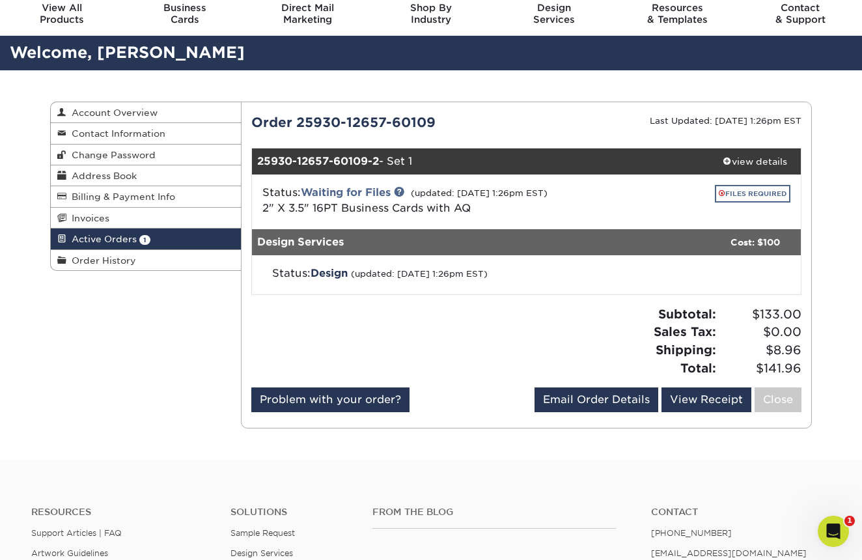
click at [743, 194] on link "FILES REQUIRED" at bounding box center [753, 194] width 76 height 18
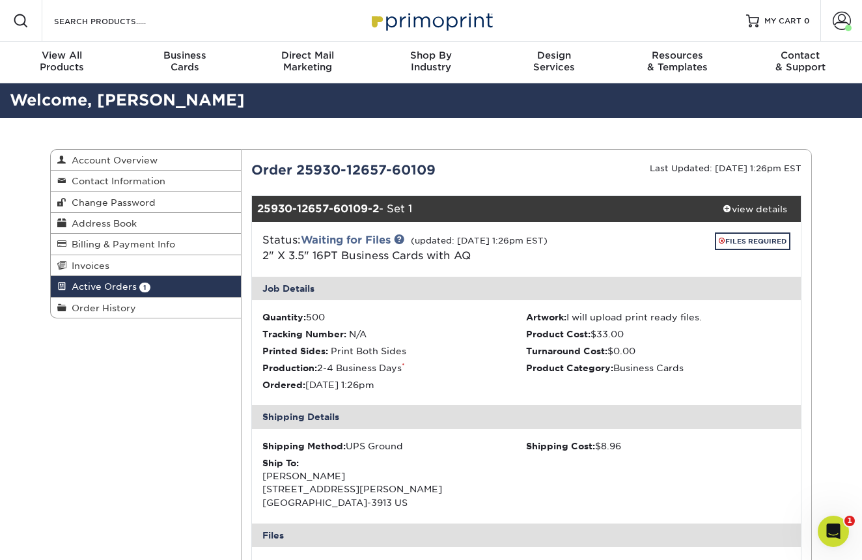
scroll to position [0, 0]
click at [125, 286] on span "Active Orders" at bounding box center [101, 286] width 70 height 10
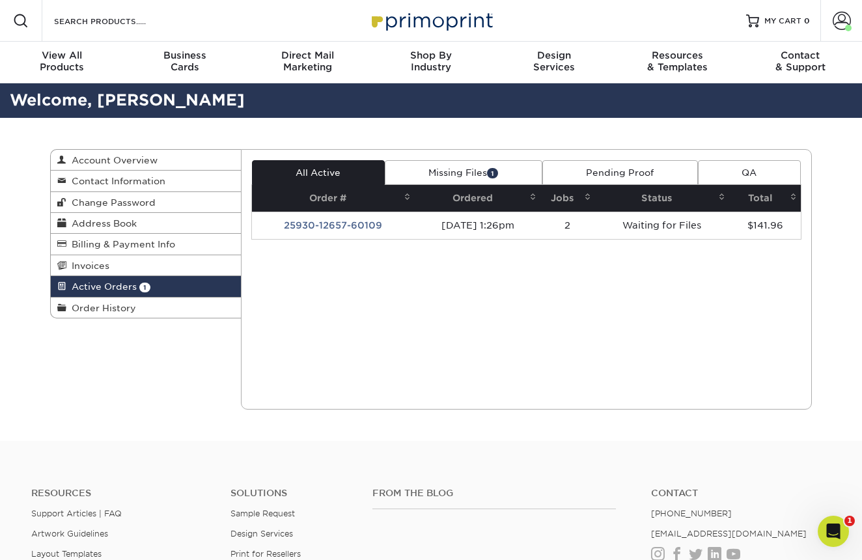
click at [449, 169] on link "Missing Files 1" at bounding box center [464, 172] width 158 height 25
